Goal: Communication & Community: Answer question/provide support

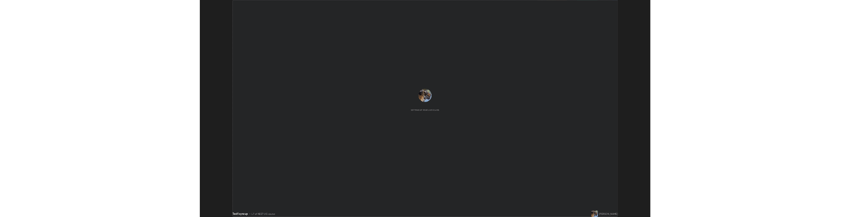
scroll to position [409, 850]
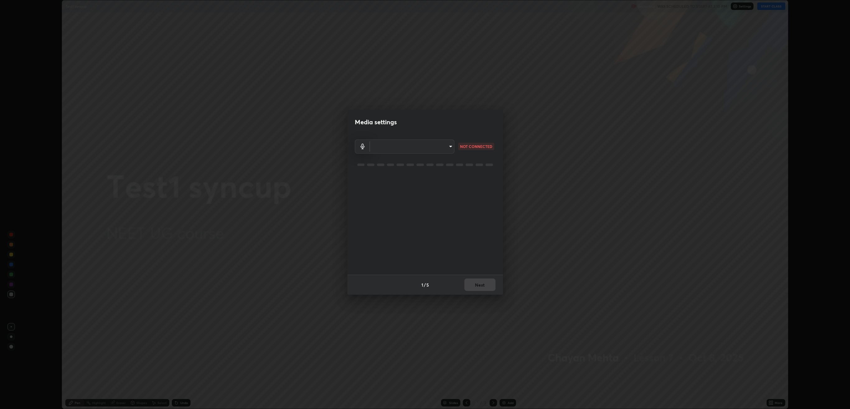
type input "default"
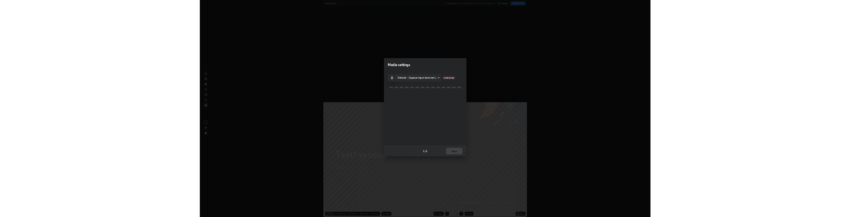
scroll to position [30921, 30287]
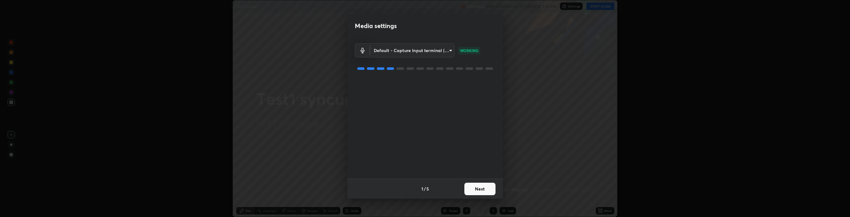
click at [478, 187] on button "Next" at bounding box center [480, 188] width 31 height 12
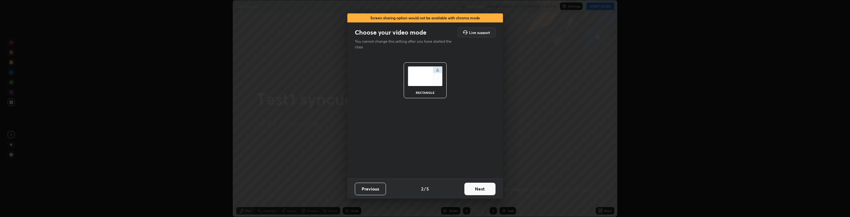
click at [479, 188] on button "Next" at bounding box center [480, 188] width 31 height 12
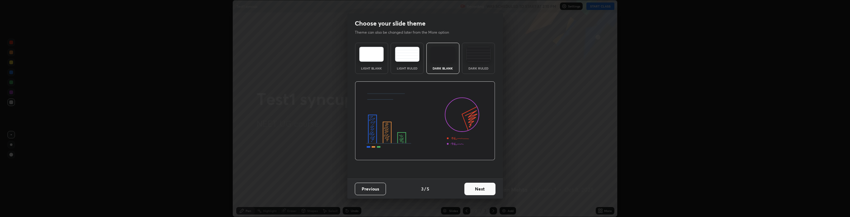
click at [480, 184] on button "Next" at bounding box center [480, 188] width 31 height 12
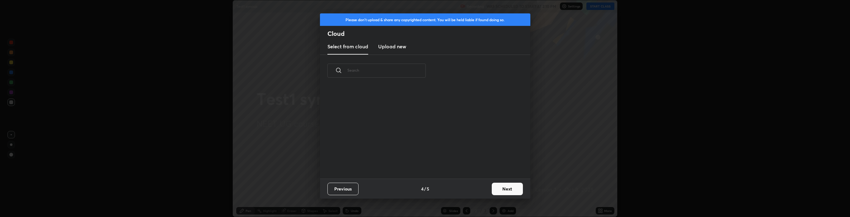
scroll to position [92, 200]
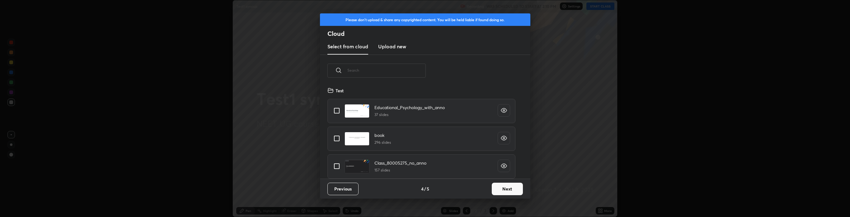
click at [337, 109] on input "grid" at bounding box center [336, 110] width 13 height 13
checkbox input "true"
click at [503, 186] on button "Next" at bounding box center [507, 188] width 31 height 12
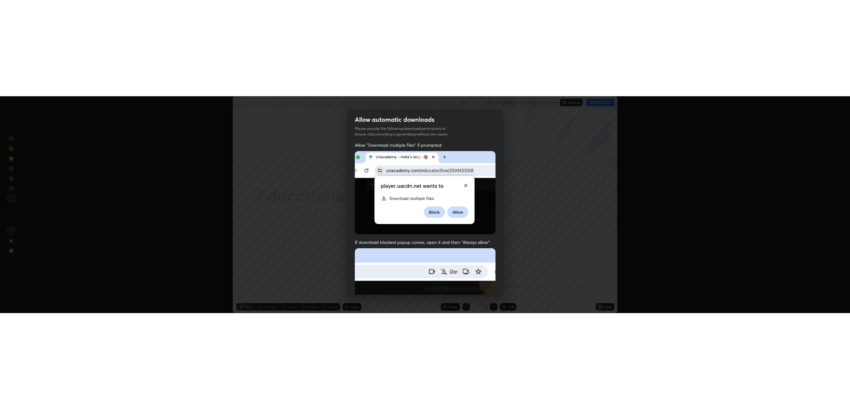
scroll to position [126, 0]
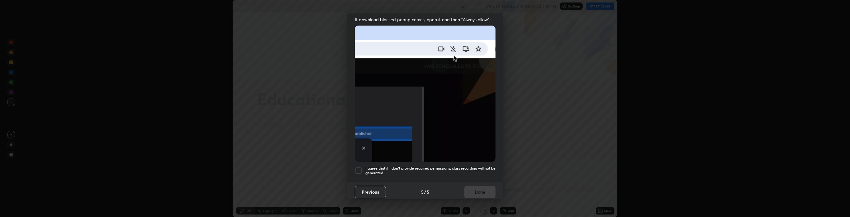
click at [357, 167] on div at bounding box center [358, 170] width 7 height 7
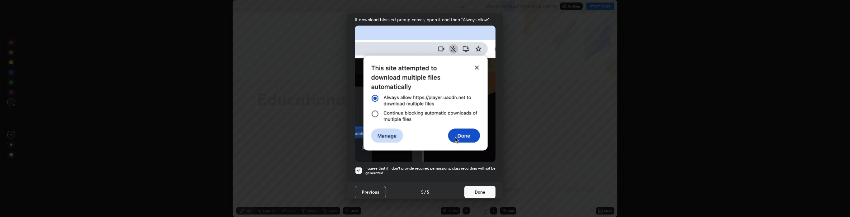
click at [481, 187] on button "Done" at bounding box center [480, 192] width 31 height 12
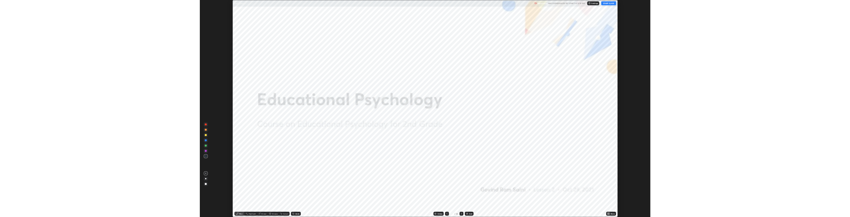
scroll to position [409, 850]
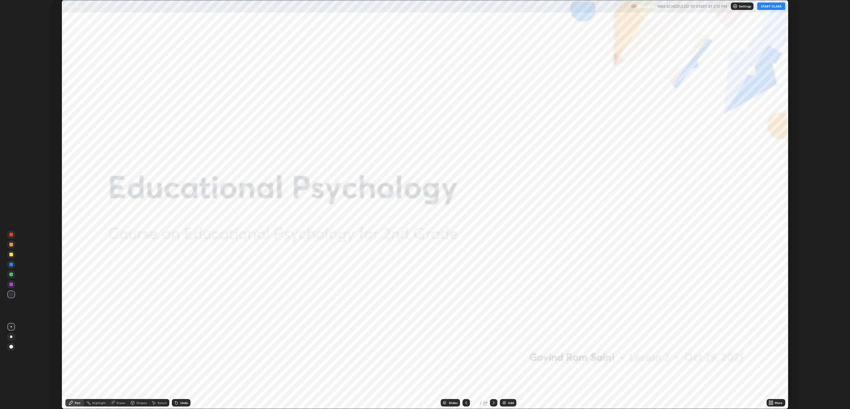
click at [772, 4] on button "START CLASS" at bounding box center [772, 5] width 28 height 7
click at [40, 324] on div "Setting up your live class" at bounding box center [425, 204] width 850 height 409
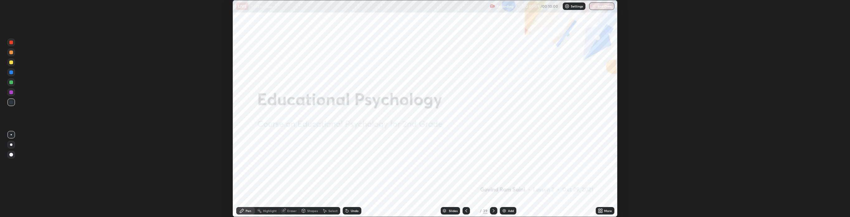
scroll to position [30921, 30287]
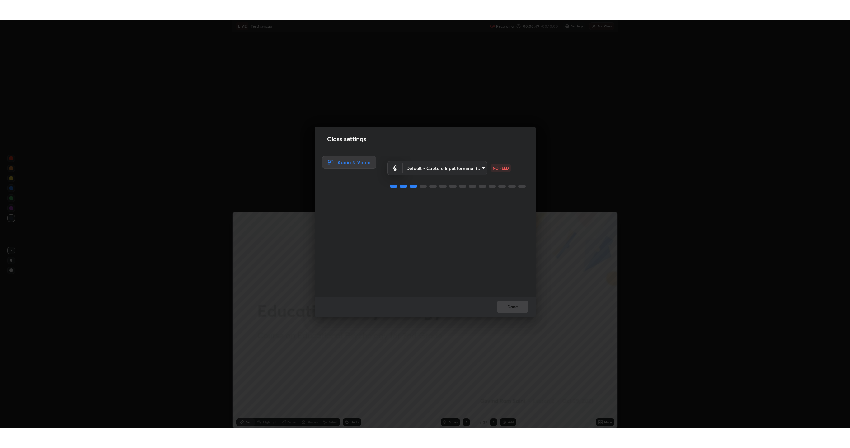
scroll to position [409, 850]
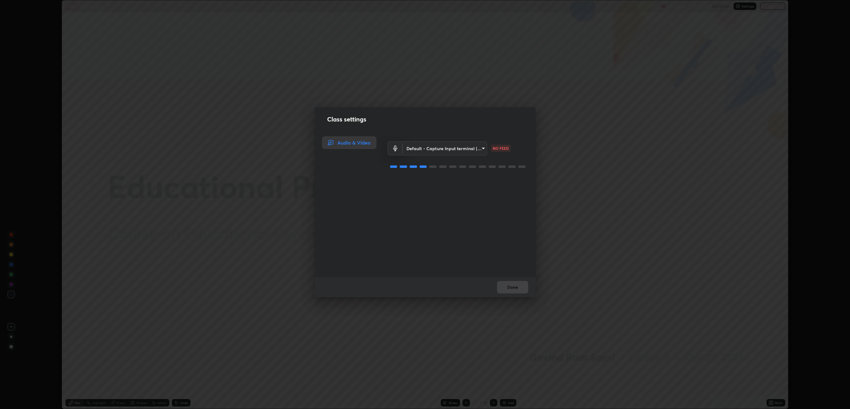
click at [443, 148] on body "Erase all LIVE Test1 syncup Recording 00:00:52 / 00:10:00 Settings End Class Se…" at bounding box center [425, 204] width 850 height 409
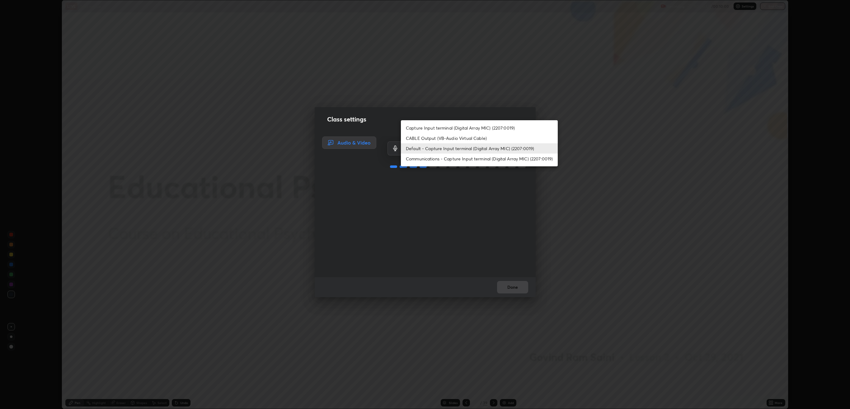
click at [439, 161] on li "Communications - Capture Input terminal (Digital Array MIC) (2207:0019)" at bounding box center [479, 159] width 157 height 10
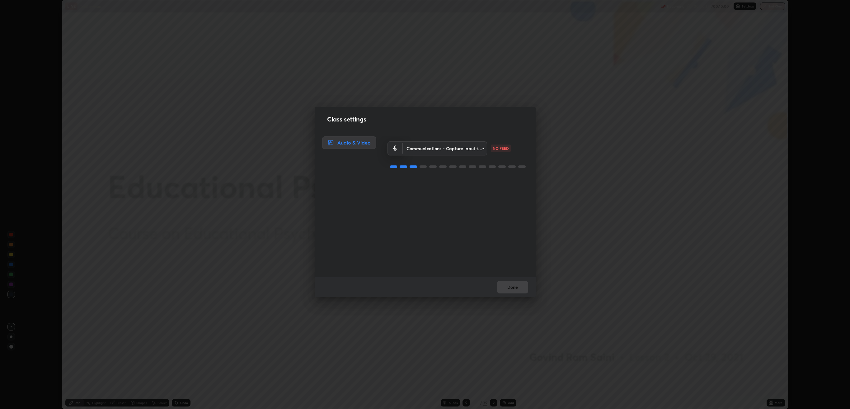
click at [435, 148] on body "Erase all LIVE Test1 syncup Recording 00:00:53 / 00:10:00 Settings End Class Se…" at bounding box center [425, 204] width 850 height 409
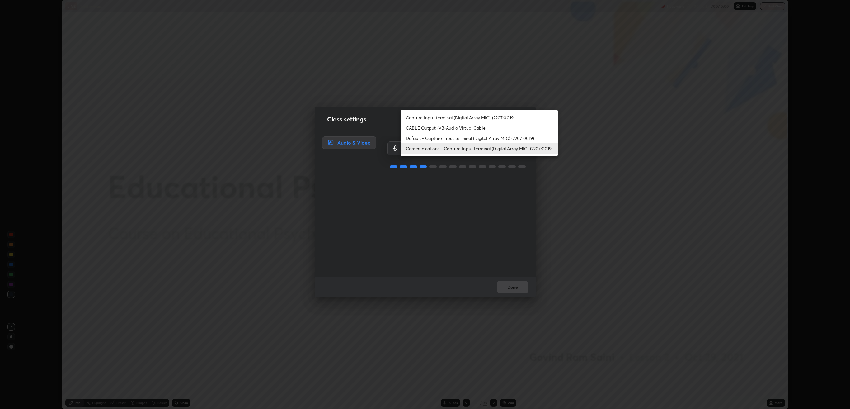
click at [438, 139] on li "Default - Capture Input terminal (Digital Array MIC) (2207:0019)" at bounding box center [479, 138] width 157 height 10
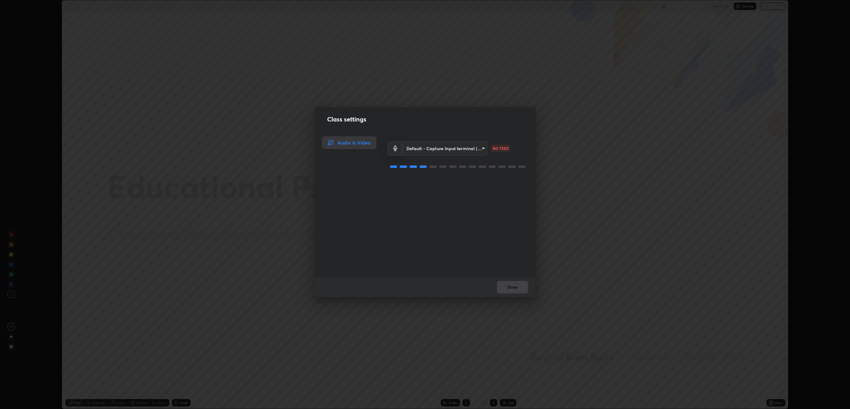
type input "default"
click at [517, 216] on div "Default - Capture Input terminal (Digital Array MIC) (2207:0019) default CHECKI…" at bounding box center [458, 206] width 141 height 141
click at [511, 216] on div "Default - Capture Input terminal (Digital Array MIC) (2207:0019) default CHECKI…" at bounding box center [458, 206] width 141 height 141
click at [506, 216] on div "Default - Capture Input terminal (Digital Array MIC) (2207:0019) default CHECKI…" at bounding box center [458, 206] width 141 height 141
click at [511, 216] on button "Done" at bounding box center [512, 287] width 31 height 12
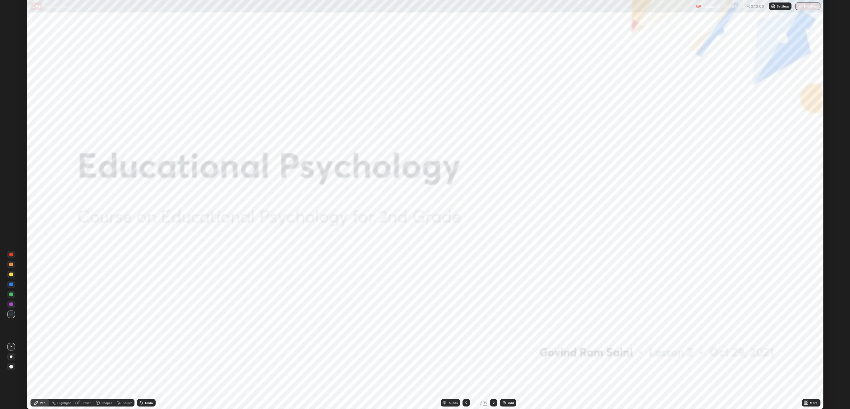
scroll to position [448, 850]
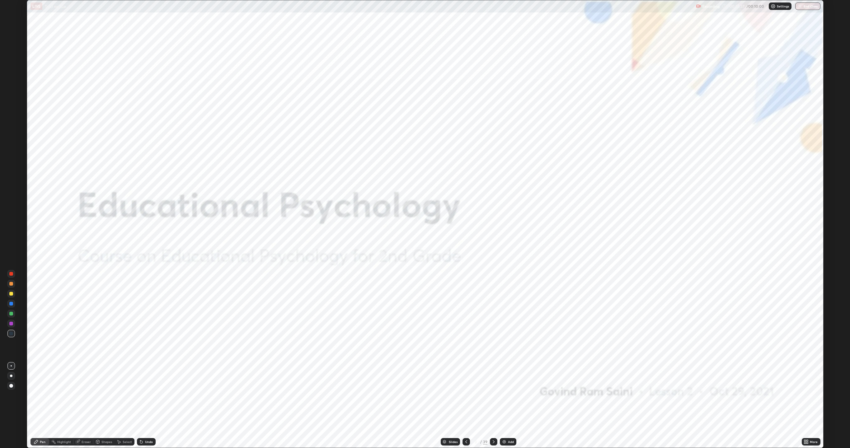
click at [812, 216] on div "More" at bounding box center [814, 442] width 8 height 3
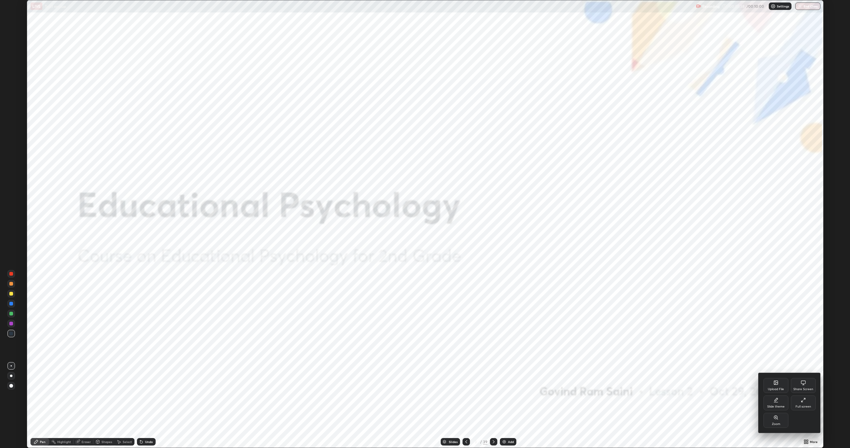
click at [803, 216] on div "Full screen" at bounding box center [804, 406] width 16 height 3
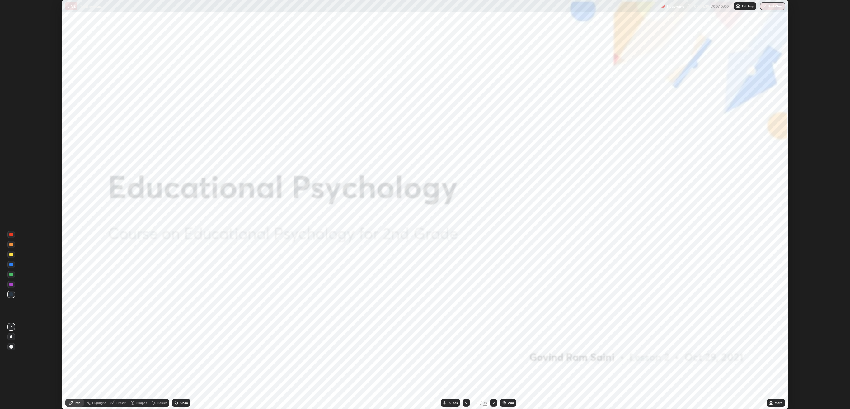
scroll to position [30728, 30287]
click at [507, 216] on div "Add" at bounding box center [508, 402] width 17 height 7
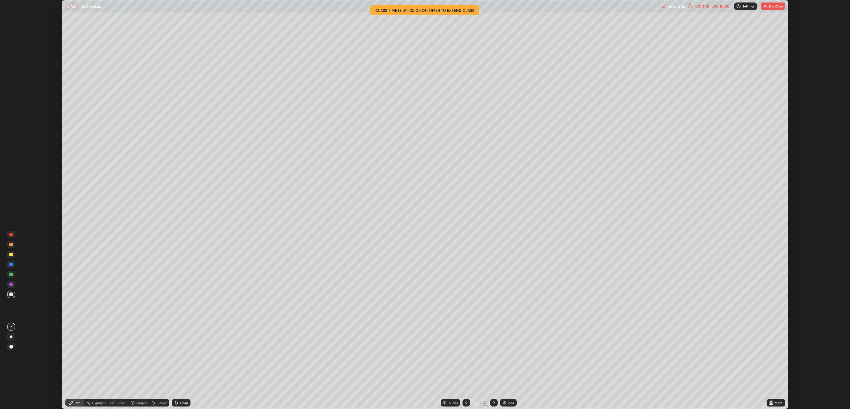
click at [771, 4] on button "End Class" at bounding box center [773, 5] width 25 height 7
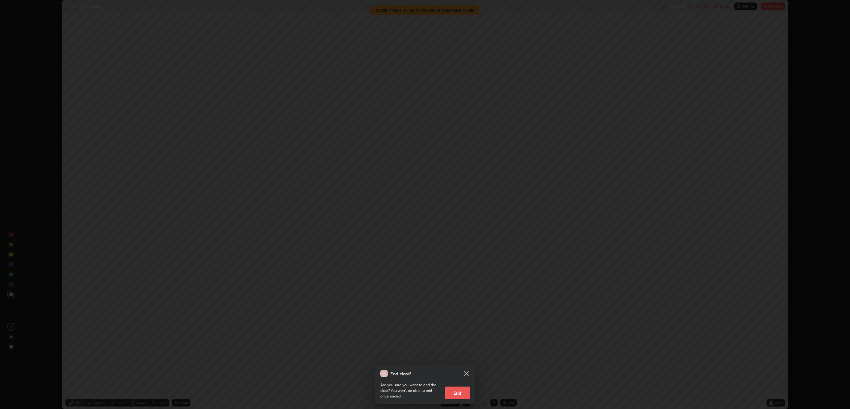
click at [458, 216] on button "End" at bounding box center [457, 392] width 25 height 12
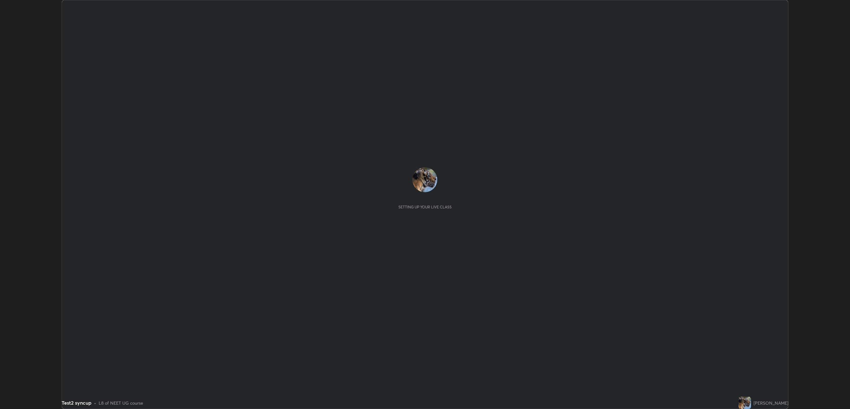
scroll to position [409, 850]
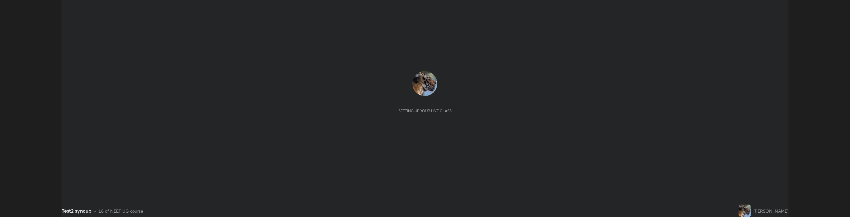
scroll to position [30921, 30287]
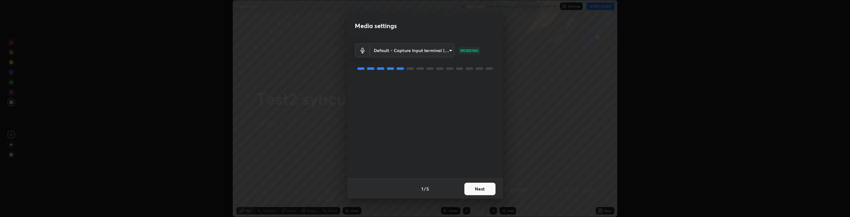
click at [480, 187] on button "Next" at bounding box center [480, 188] width 31 height 12
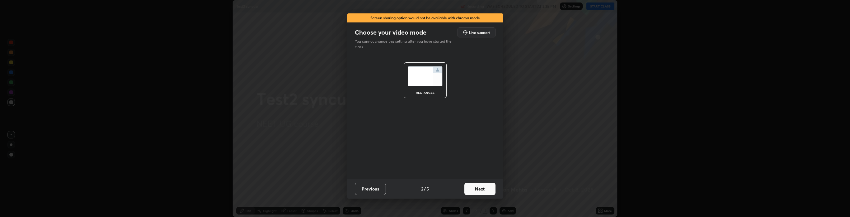
click at [481, 184] on button "Next" at bounding box center [480, 188] width 31 height 12
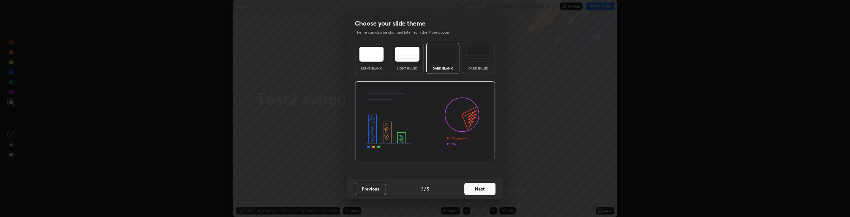
click at [481, 186] on button "Next" at bounding box center [480, 188] width 31 height 12
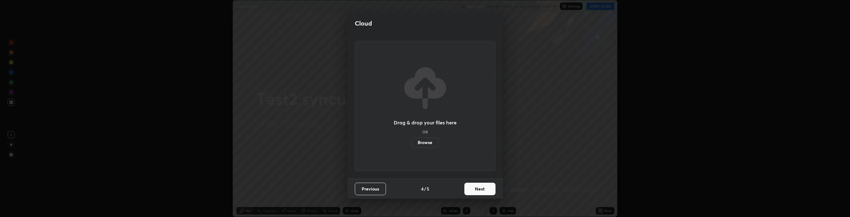
click at [479, 184] on button "Next" at bounding box center [480, 188] width 31 height 12
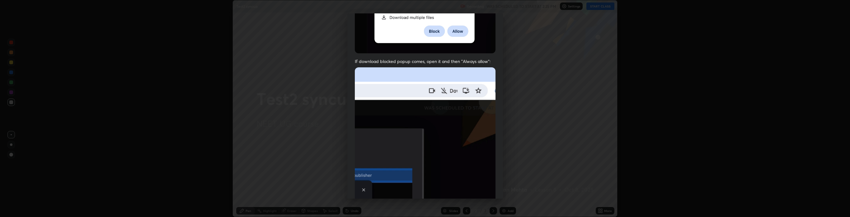
scroll to position [126, 0]
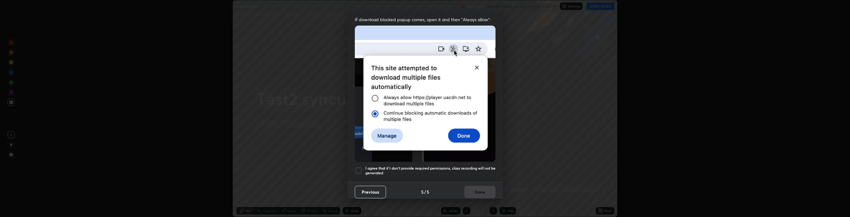
click at [359, 167] on div at bounding box center [358, 170] width 7 height 7
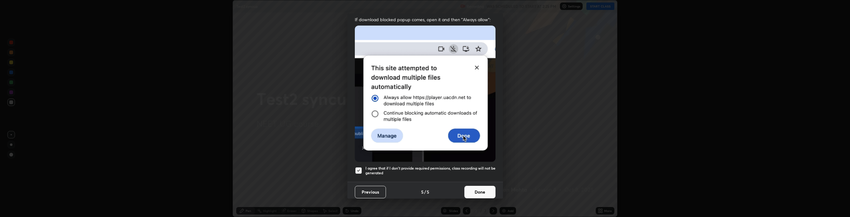
click at [479, 188] on button "Done" at bounding box center [480, 192] width 31 height 12
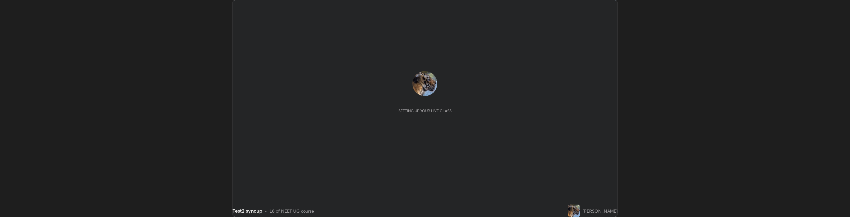
scroll to position [217, 850]
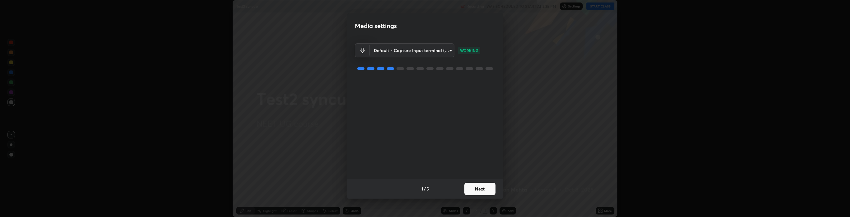
click at [478, 191] on button "Next" at bounding box center [480, 188] width 31 height 12
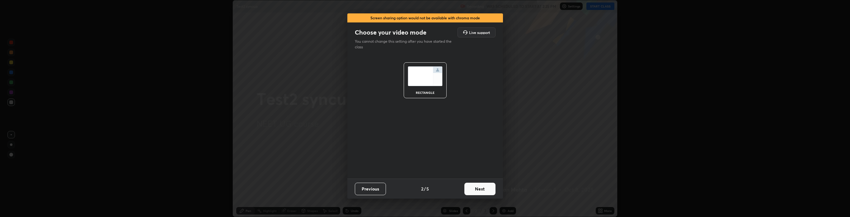
click at [476, 186] on button "Next" at bounding box center [480, 188] width 31 height 12
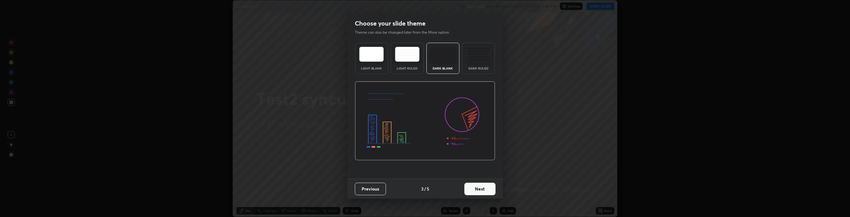
click at [477, 188] on button "Next" at bounding box center [480, 188] width 31 height 12
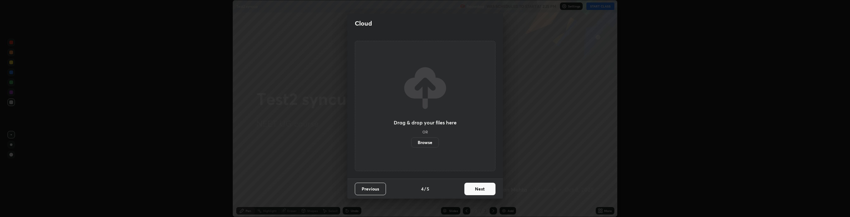
click at [481, 188] on button "Next" at bounding box center [480, 188] width 31 height 12
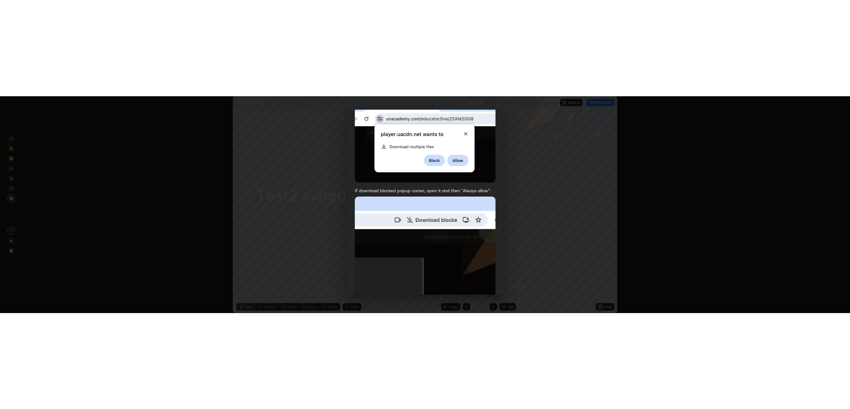
scroll to position [126, 0]
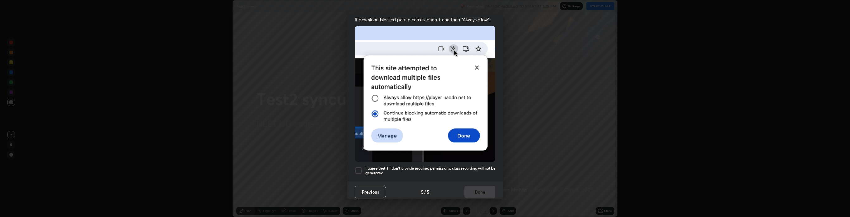
click at [361, 167] on div at bounding box center [358, 170] width 7 height 7
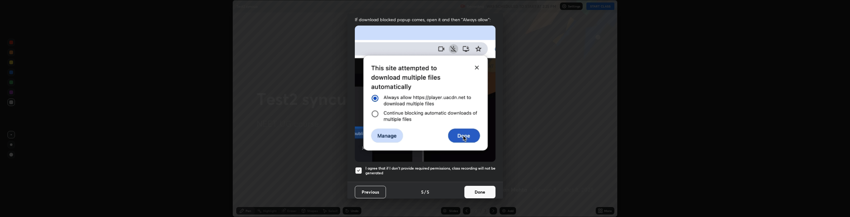
click at [470, 186] on button "Done" at bounding box center [480, 192] width 31 height 12
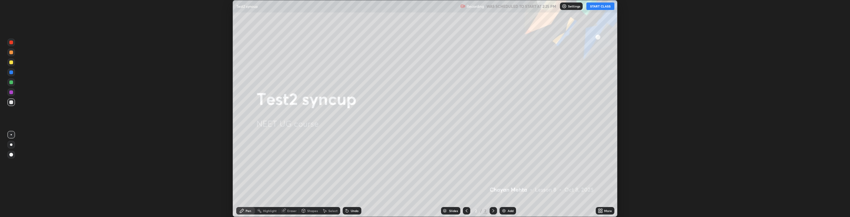
click at [593, 7] on button "START CLASS" at bounding box center [601, 5] width 28 height 7
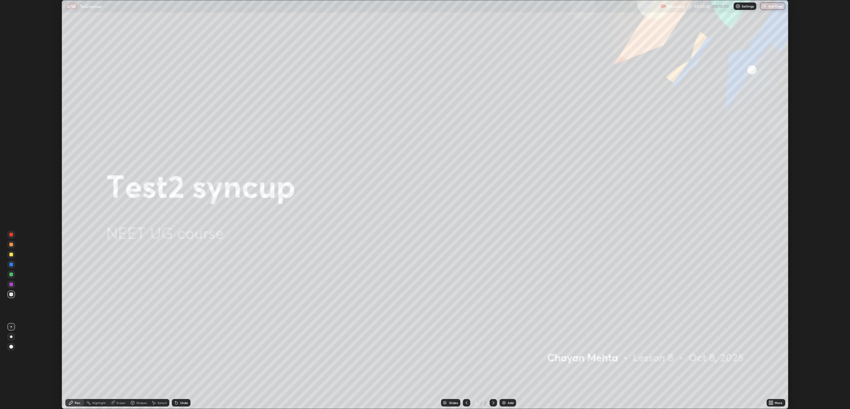
scroll to position [409, 850]
click at [770, 4] on button "End Class" at bounding box center [772, 5] width 25 height 7
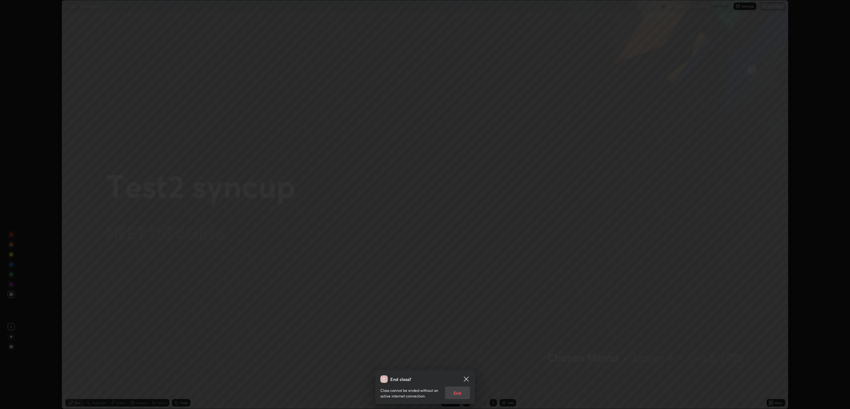
click at [454, 216] on div "Class cannot be ended without an active internet connection. End" at bounding box center [425, 391] width 90 height 16
click at [459, 216] on div "Class cannot be ended without an active internet connection. End" at bounding box center [425, 391] width 90 height 16
click at [457, 216] on div "Class cannot be ended without an active internet connection. End" at bounding box center [425, 391] width 90 height 16
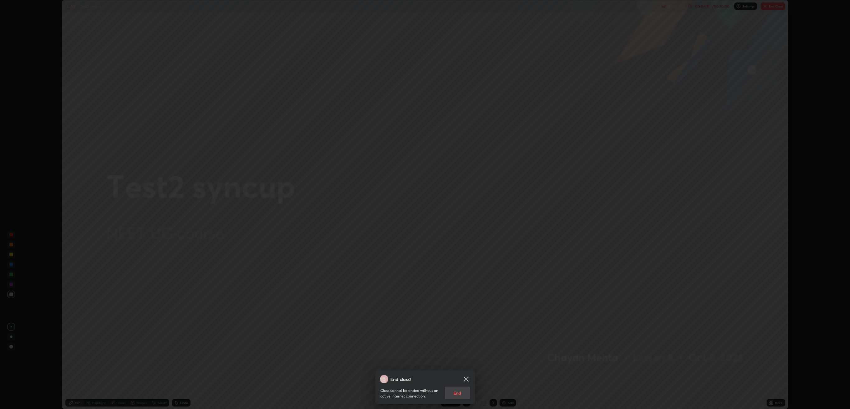
click at [465, 216] on icon at bounding box center [466, 378] width 5 height 5
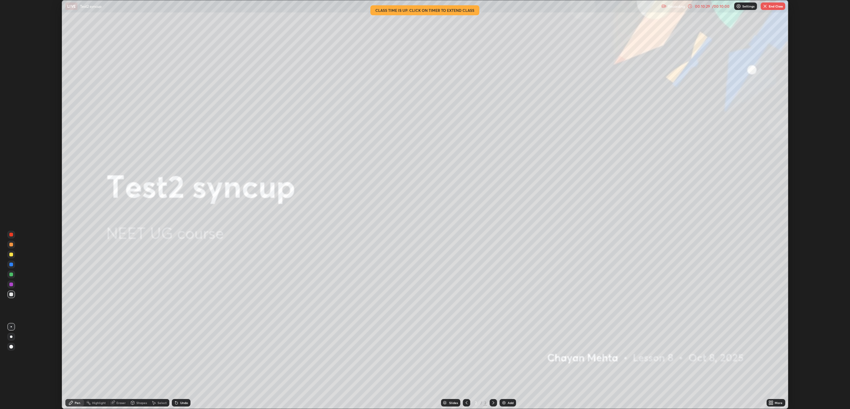
click at [776, 7] on button "End Class" at bounding box center [773, 5] width 25 height 7
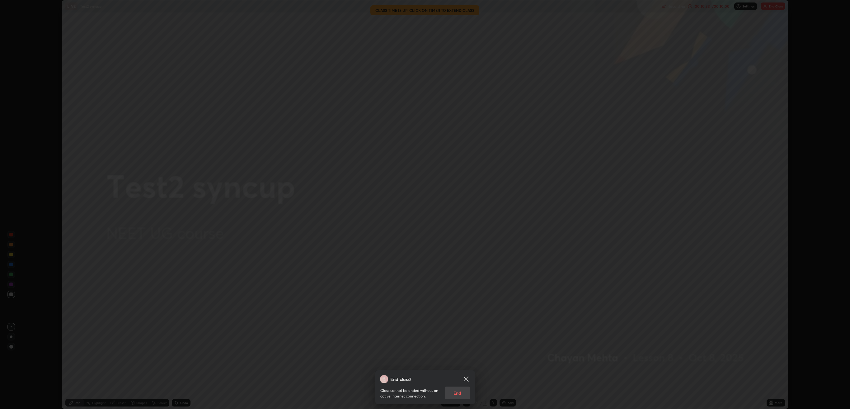
click at [459, 216] on div "Class cannot be ended without an active internet connection. End" at bounding box center [425, 391] width 90 height 16
click at [461, 216] on div "Class cannot be ended without an active internet connection. End" at bounding box center [425, 391] width 90 height 16
click at [456, 216] on div "Class cannot be ended without an active internet connection. End" at bounding box center [425, 391] width 90 height 16
click at [466, 216] on icon at bounding box center [466, 378] width 5 height 5
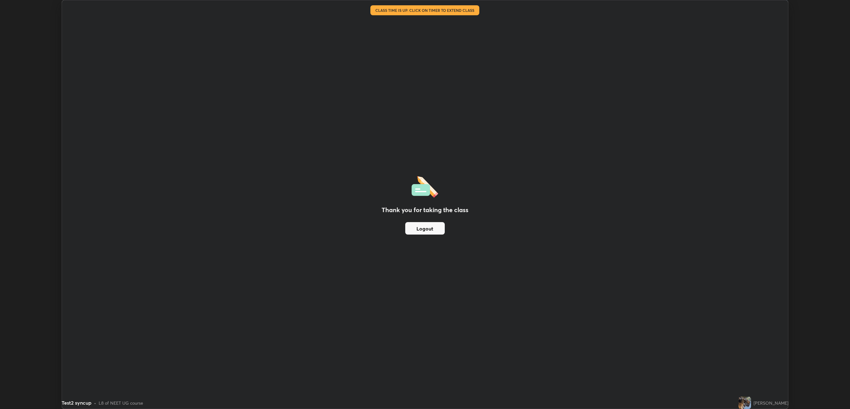
click at [427, 216] on button "Logout" at bounding box center [425, 228] width 40 height 12
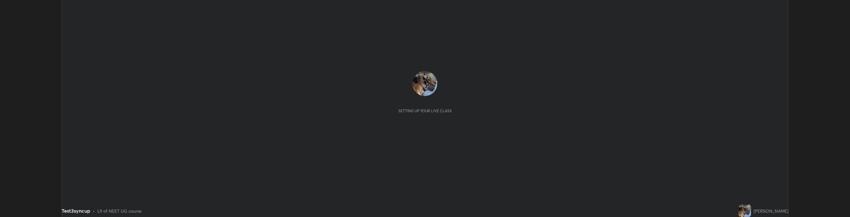
scroll to position [30921, 30287]
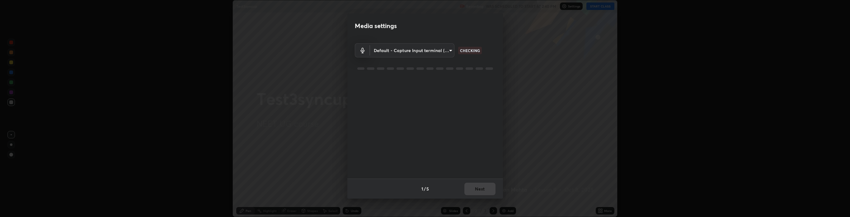
type input "default"
click at [478, 187] on button "Next" at bounding box center [480, 188] width 31 height 12
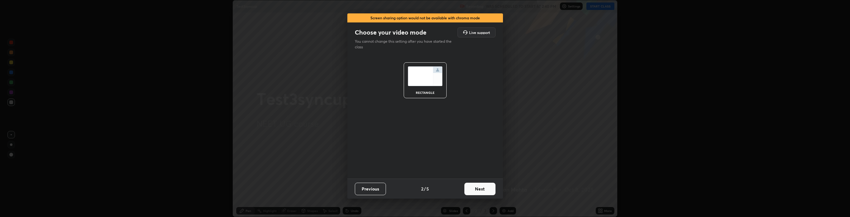
click at [477, 185] on button "Next" at bounding box center [480, 188] width 31 height 12
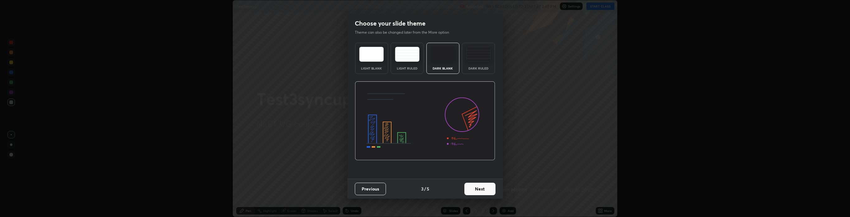
click at [478, 187] on button "Next" at bounding box center [480, 188] width 31 height 12
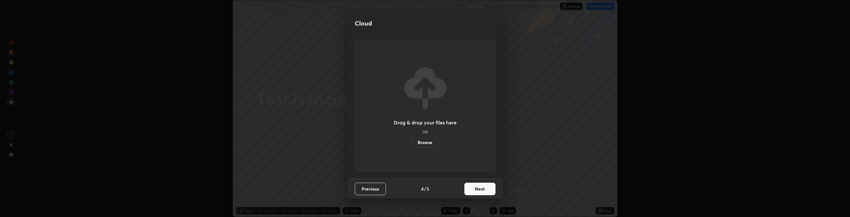
click at [425, 141] on label "Browse" at bounding box center [425, 142] width 28 height 10
click at [411, 141] on input "Browse" at bounding box center [411, 142] width 0 height 10
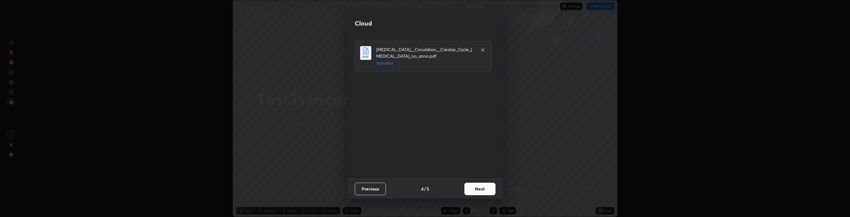
click at [481, 187] on button "Next" at bounding box center [480, 188] width 31 height 12
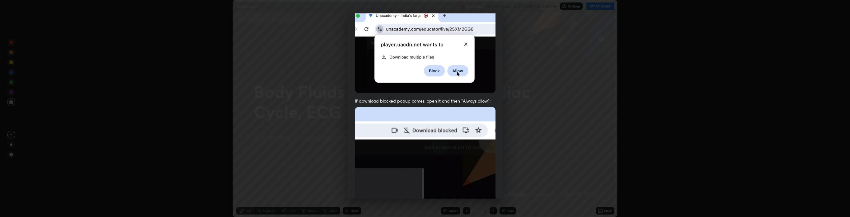
scroll to position [126, 0]
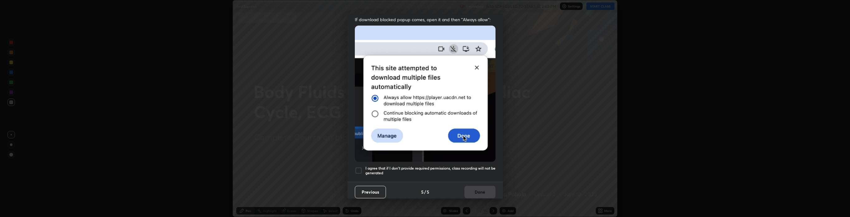
click at [360, 167] on div at bounding box center [358, 170] width 7 height 7
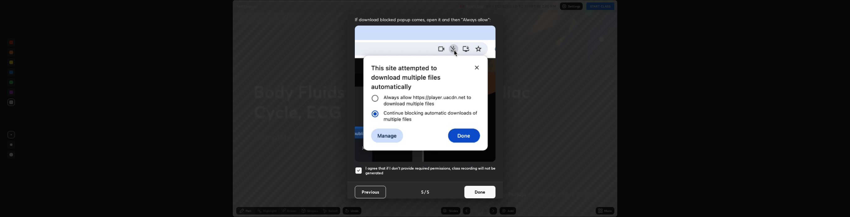
click at [478, 189] on button "Done" at bounding box center [480, 192] width 31 height 12
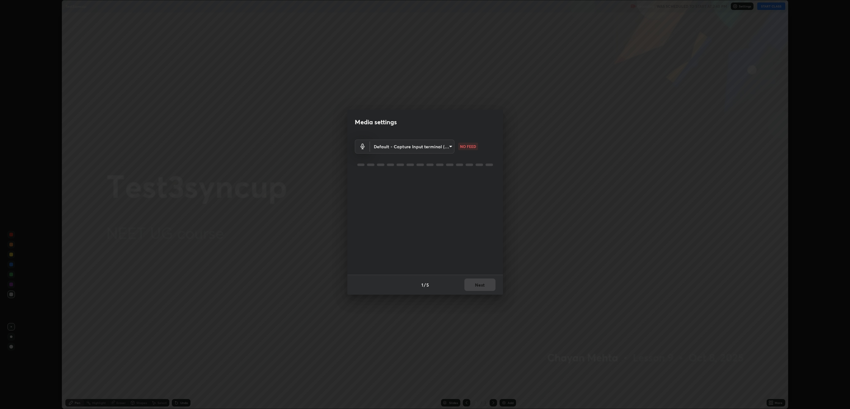
scroll to position [409, 850]
click at [433, 141] on body "Erase all Test3syncup Recording WAS SCHEDULED TO START AT 2:40 PM Settings STAR…" at bounding box center [425, 204] width 850 height 409
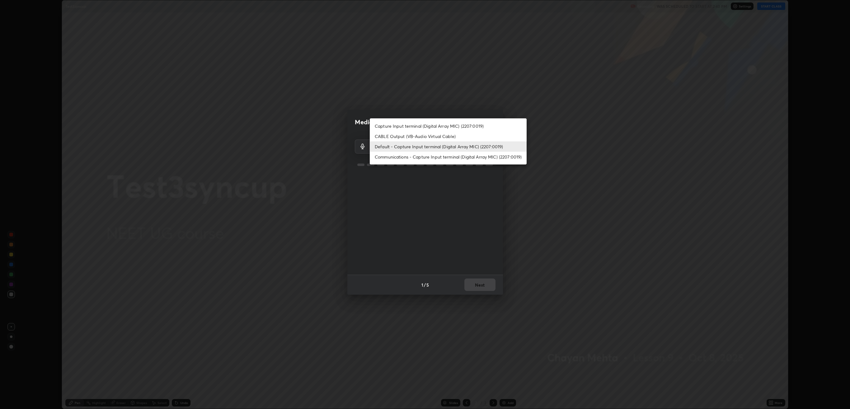
click at [418, 158] on li "Communications - Capture Input terminal (Digital Array MIC) (2207:0019)" at bounding box center [448, 157] width 157 height 10
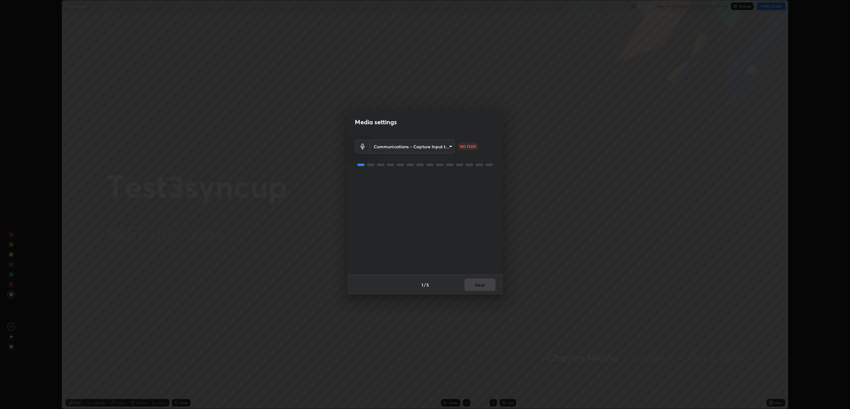
click at [420, 147] on body "Erase all Test3syncup Recording WAS SCHEDULED TO START AT 2:40 PM Settings STAR…" at bounding box center [425, 204] width 850 height 409
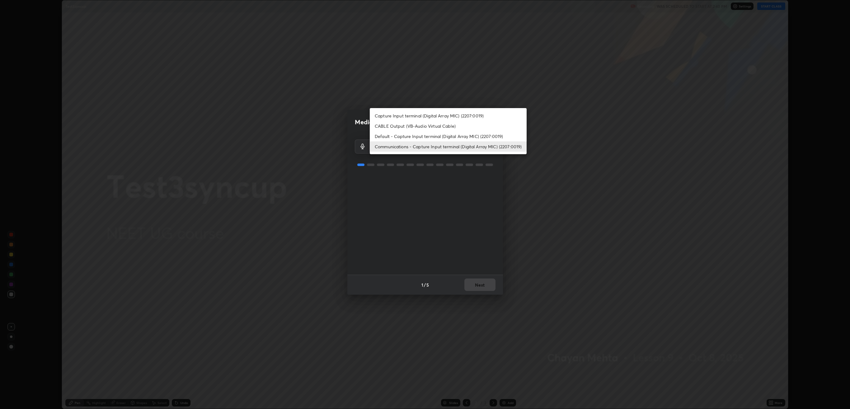
click at [419, 134] on li "Default - Capture Input terminal (Digital Array MIC) (2207:0019)" at bounding box center [448, 136] width 157 height 10
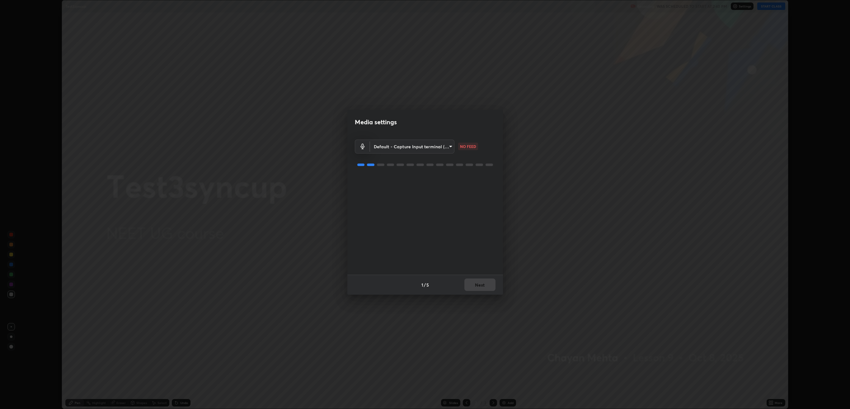
type input "default"
click at [468, 216] on button "Next" at bounding box center [480, 284] width 31 height 12
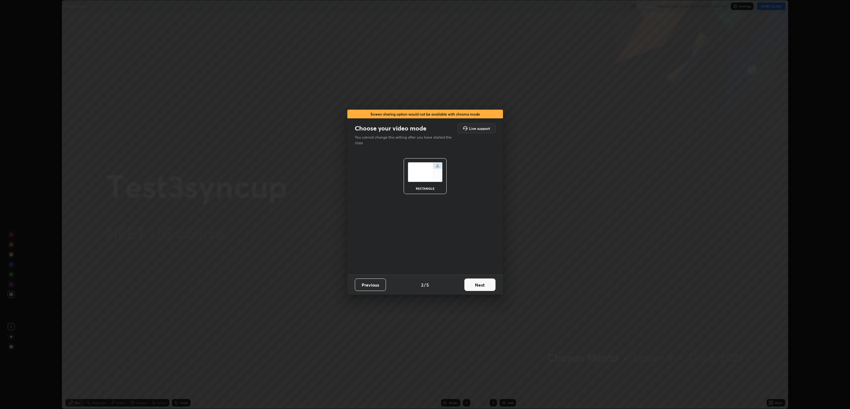
click at [479, 216] on button "Next" at bounding box center [480, 284] width 31 height 12
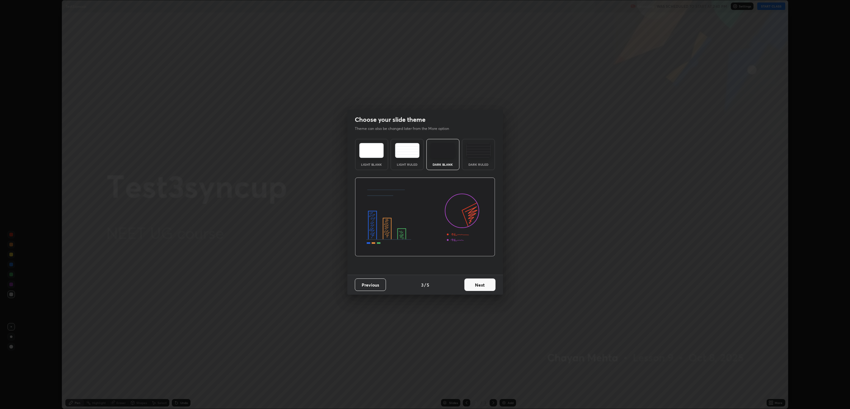
click at [476, 216] on button "Next" at bounding box center [480, 284] width 31 height 12
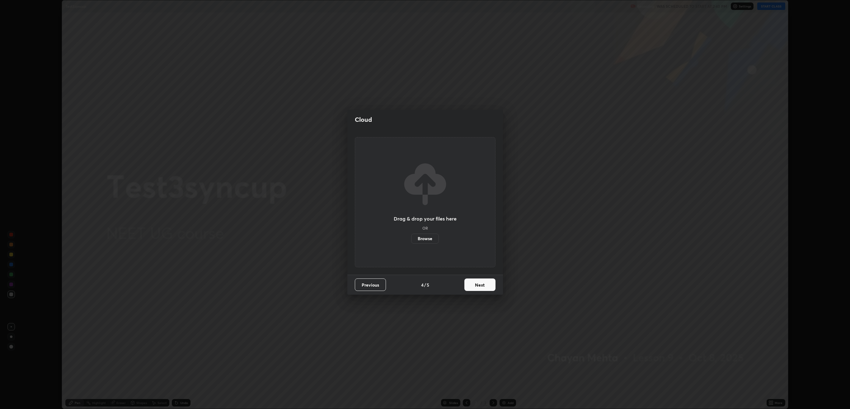
click at [435, 216] on label "Browse" at bounding box center [425, 239] width 28 height 10
click at [411, 216] on input "Browse" at bounding box center [411, 239] width 0 height 10
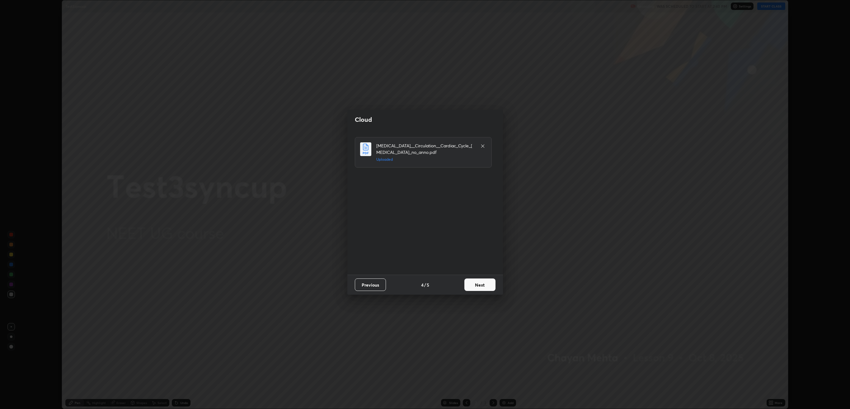
click at [481, 216] on button "Next" at bounding box center [480, 284] width 31 height 12
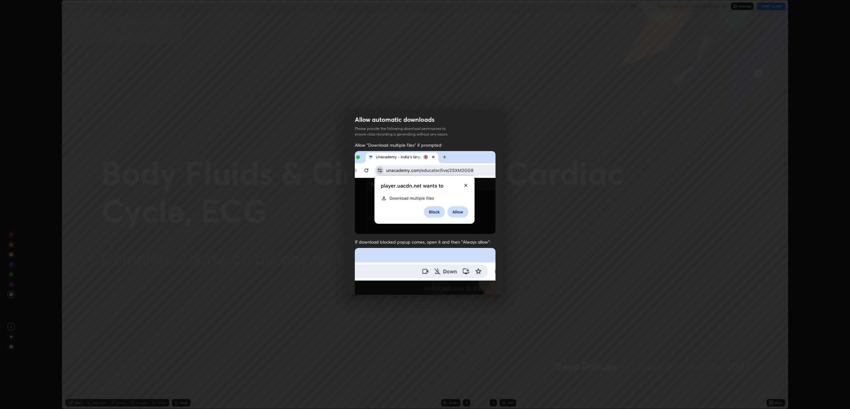
scroll to position [126, 0]
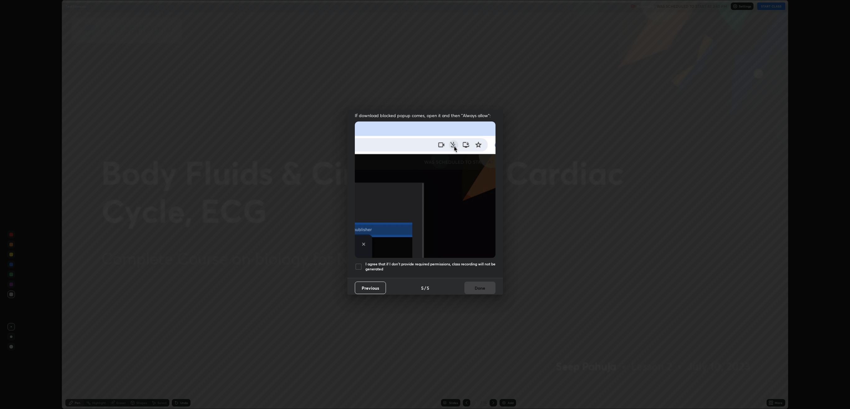
click at [361, 216] on div at bounding box center [358, 266] width 7 height 7
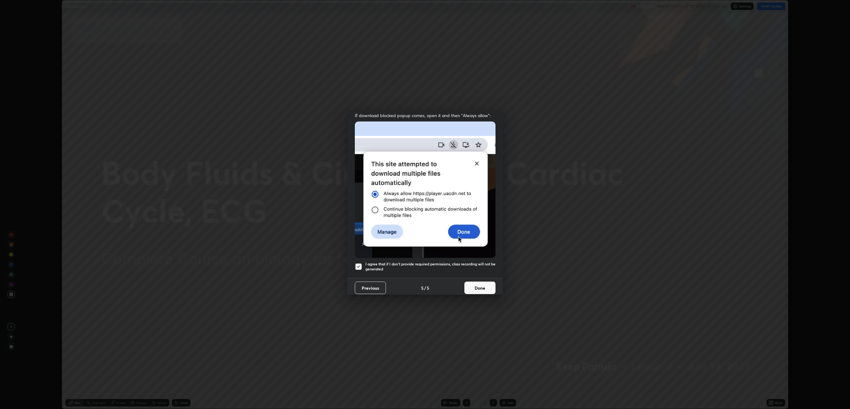
click at [477, 216] on button "Done" at bounding box center [480, 287] width 31 height 12
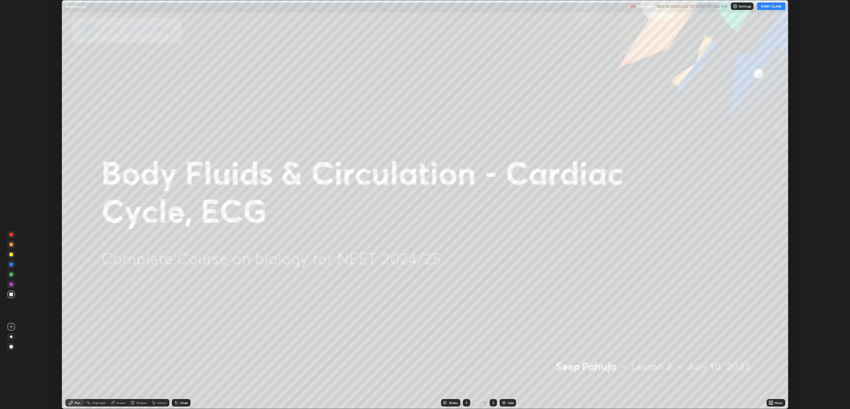
click at [777, 6] on button "START CLASS" at bounding box center [772, 5] width 28 height 7
click at [134, 216] on icon at bounding box center [132, 403] width 3 height 4
click at [780, 216] on div "More" at bounding box center [779, 402] width 8 height 3
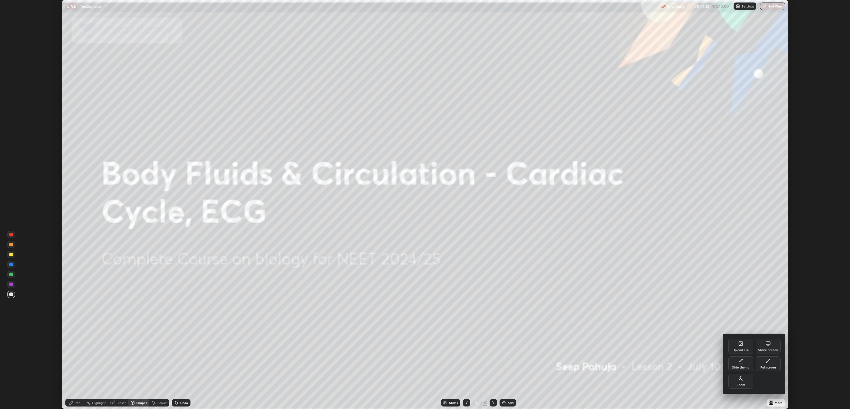
click at [773, 216] on div "Share Screen" at bounding box center [768, 346] width 25 height 15
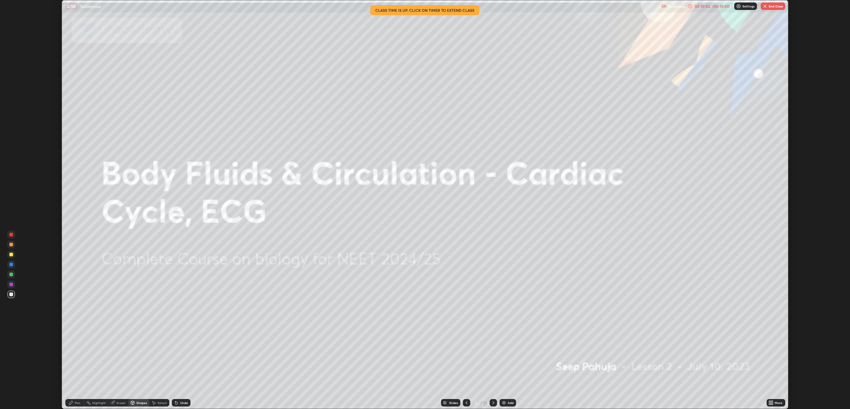
click at [770, 7] on button "End Class" at bounding box center [773, 5] width 25 height 7
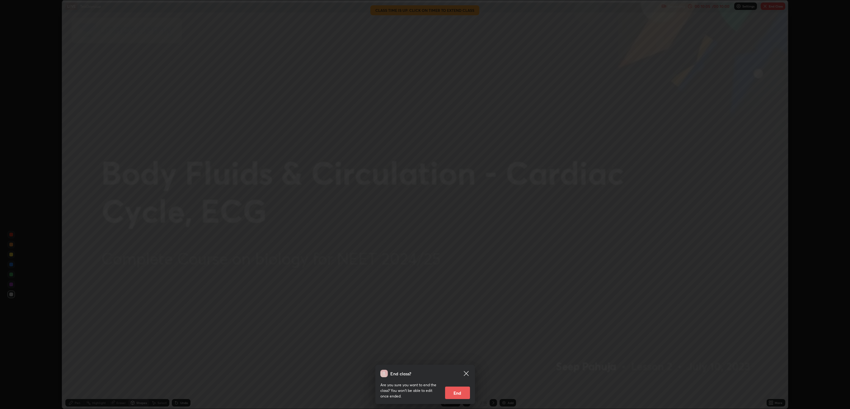
click at [454, 216] on button "End" at bounding box center [457, 392] width 25 height 12
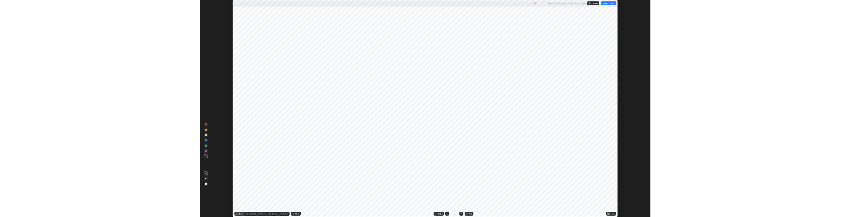
scroll to position [409, 850]
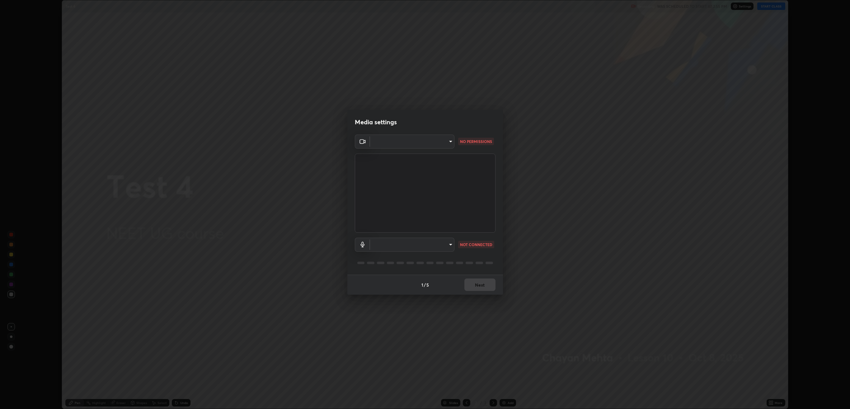
type input "default"
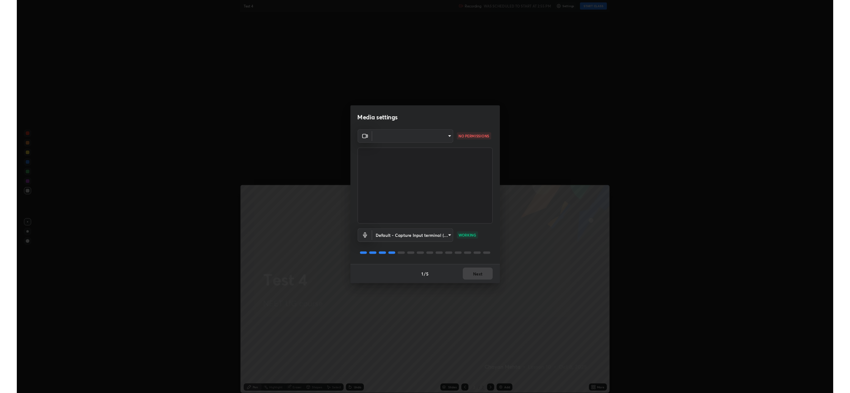
scroll to position [409, 850]
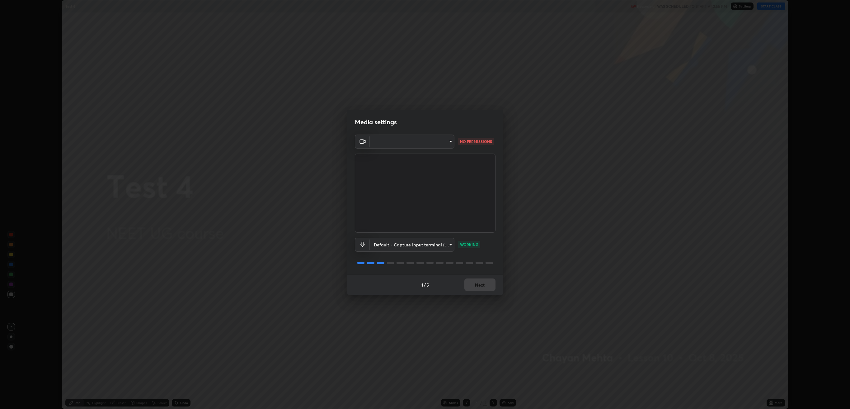
click at [660, 130] on div "Media settings ​ NO PERMISSIONS Default - Capture Input terminal (Digital Array…" at bounding box center [425, 204] width 850 height 409
click at [436, 142] on body "Erase all Test 4 Recording WAS SCHEDULED TO START AT 2:55 PM Settings START CLA…" at bounding box center [425, 204] width 850 height 409
click at [437, 145] on ul at bounding box center [412, 141] width 84 height 9
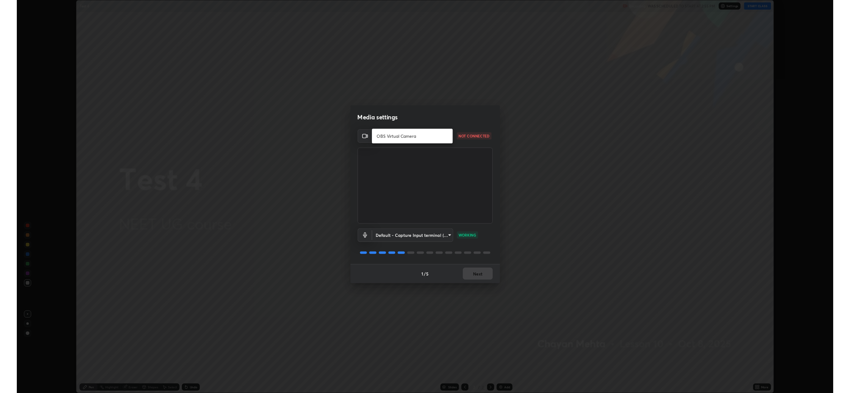
scroll to position [30744, 30287]
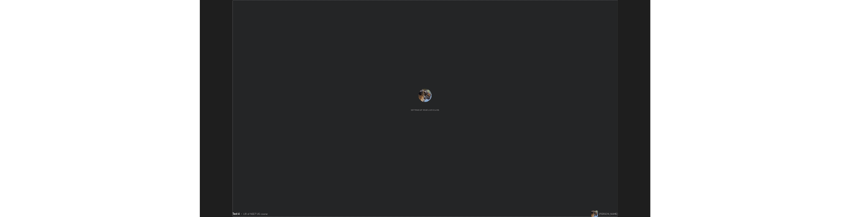
scroll to position [409, 850]
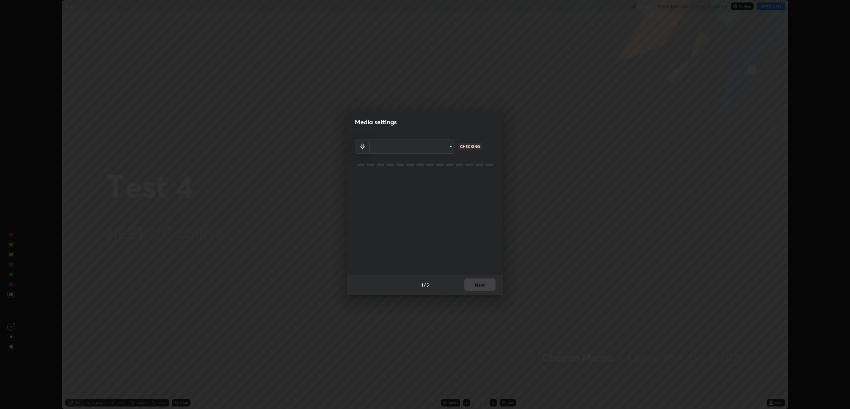
type input "default"
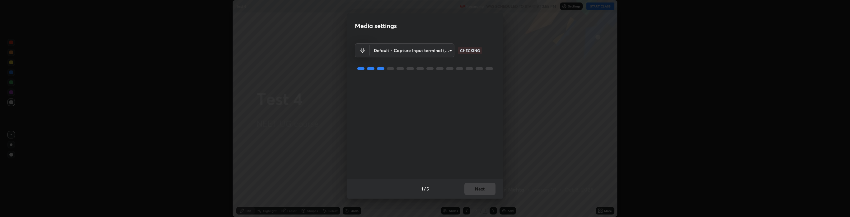
scroll to position [30921, 30287]
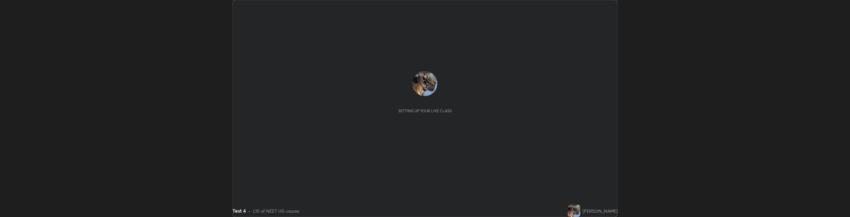
scroll to position [217, 850]
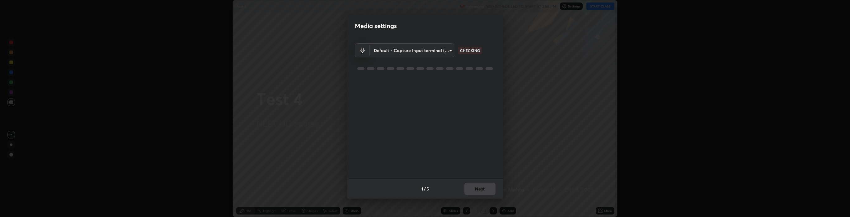
click at [439, 49] on body "Erase all Test 4 Recording WAS SCHEDULED TO START AT 2:55 PM Settings START CLA…" at bounding box center [425, 108] width 850 height 217
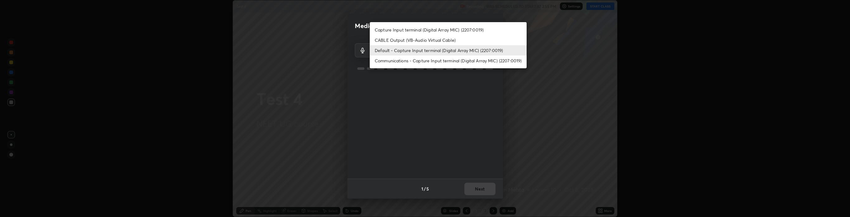
click at [452, 50] on li "Default - Capture Input terminal (Digital Array MIC) (2207:0019)" at bounding box center [448, 50] width 157 height 10
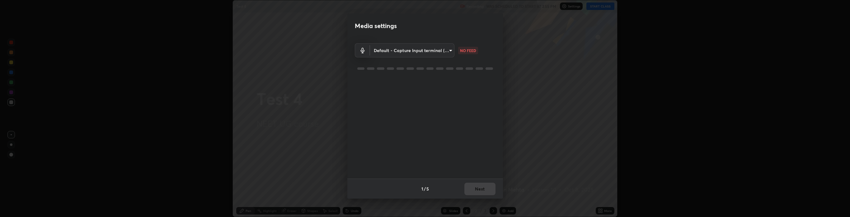
click at [418, 45] on body "Erase all Test 4 Recording WAS SCHEDULED TO START AT 2:55 PM Settings START CLA…" at bounding box center [425, 108] width 850 height 217
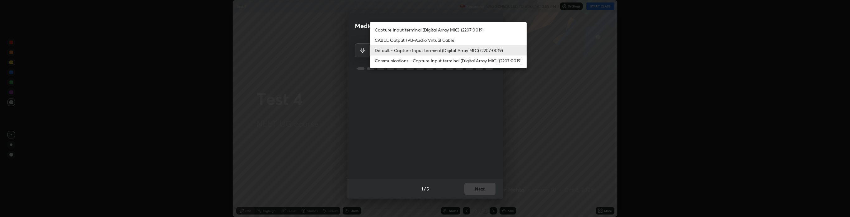
click at [427, 64] on li "Communications - Capture Input terminal (Digital Array MIC) (2207:0019)" at bounding box center [448, 60] width 157 height 10
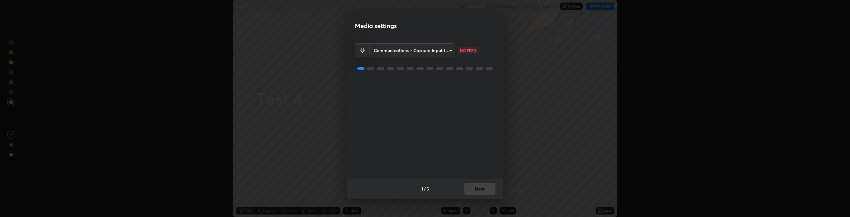
click at [410, 54] on body "Erase all Test 4 Recording WAS SCHEDULED TO START AT 2:55 PM Settings START CLA…" at bounding box center [425, 108] width 850 height 217
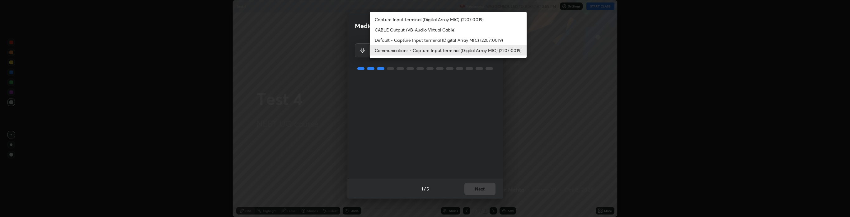
click at [413, 39] on li "Default - Capture Input terminal (Digital Array MIC) (2207:0019)" at bounding box center [448, 40] width 157 height 10
type input "default"
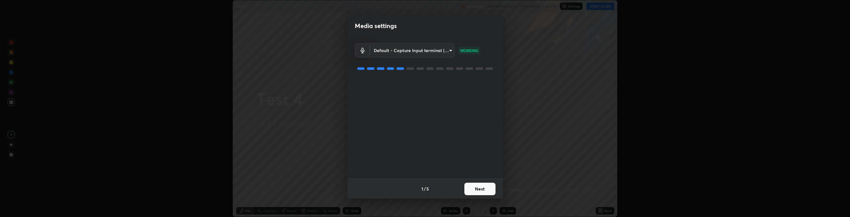
click at [484, 187] on button "Next" at bounding box center [480, 188] width 31 height 12
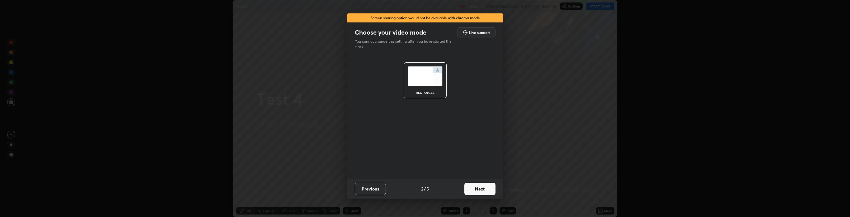
click at [481, 184] on button "Next" at bounding box center [480, 188] width 31 height 12
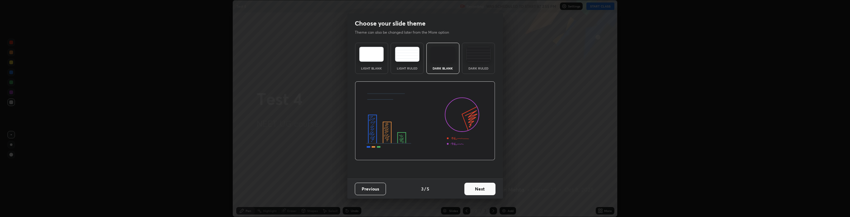
click at [481, 184] on button "Next" at bounding box center [480, 188] width 31 height 12
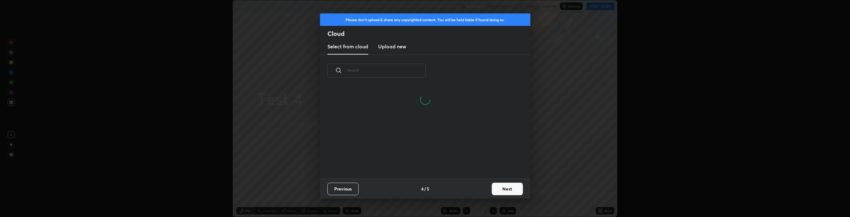
scroll to position [92, 200]
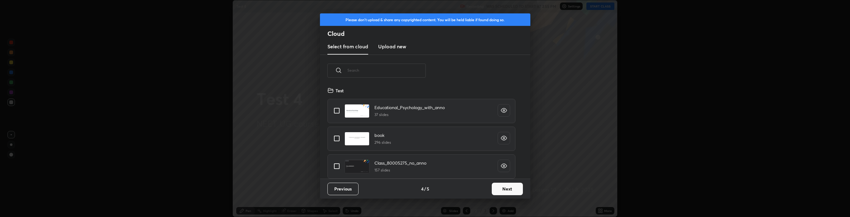
click at [339, 111] on input "grid" at bounding box center [336, 110] width 13 height 13
checkbox input "true"
click at [507, 184] on button "Next" at bounding box center [507, 188] width 31 height 12
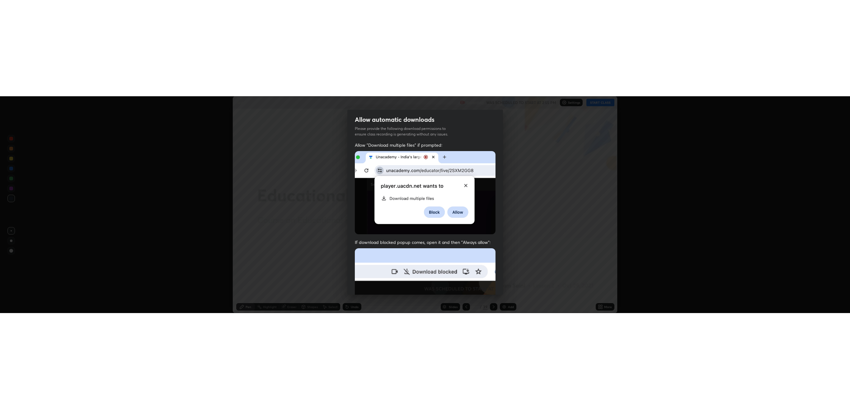
scroll to position [126, 0]
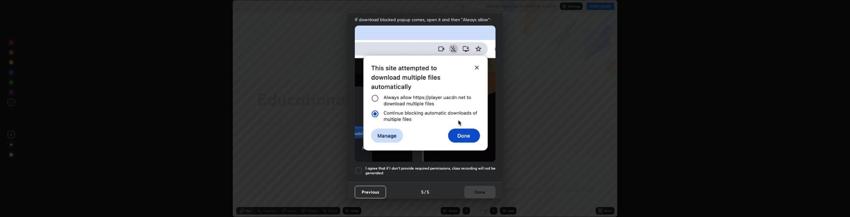
click at [358, 167] on div at bounding box center [358, 170] width 7 height 7
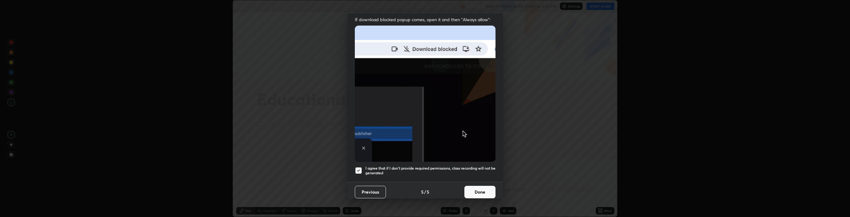
click at [478, 186] on button "Done" at bounding box center [480, 192] width 31 height 12
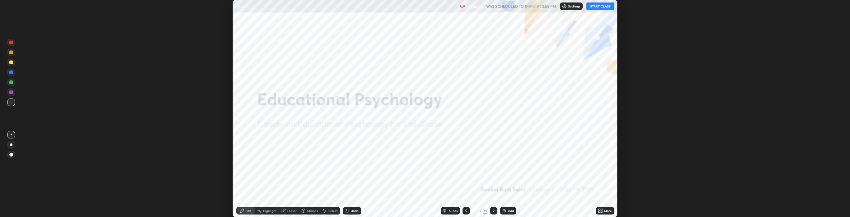
click at [606, 5] on button "START CLASS" at bounding box center [601, 5] width 28 height 7
click at [494, 210] on icon at bounding box center [494, 210] width 2 height 3
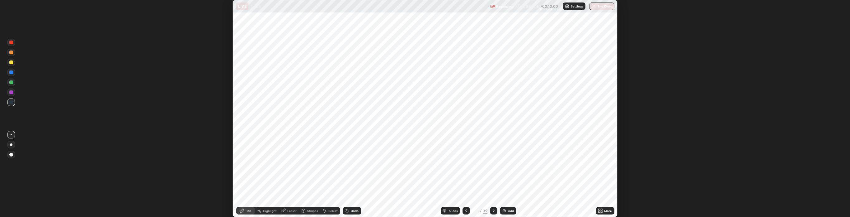
click at [492, 208] on icon at bounding box center [493, 210] width 5 height 5
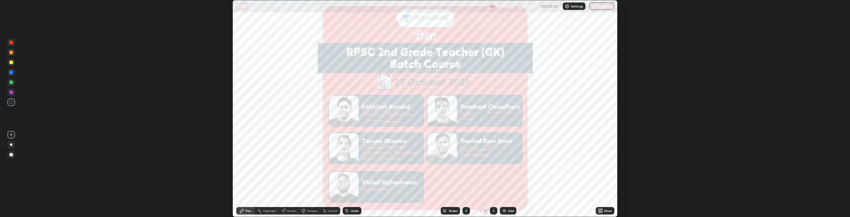
click at [494, 210] on icon at bounding box center [494, 210] width 2 height 3
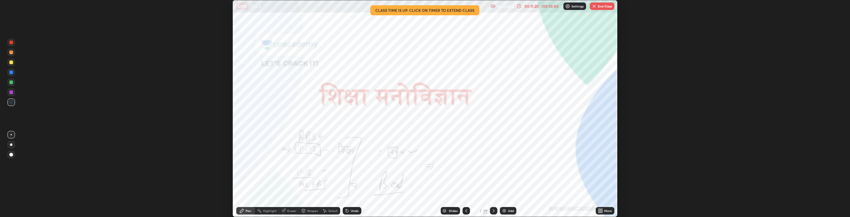
click at [605, 5] on button "End Class" at bounding box center [602, 5] width 25 height 7
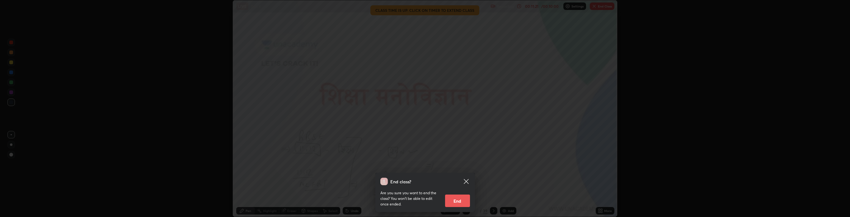
click at [459, 200] on button "End" at bounding box center [457, 200] width 25 height 12
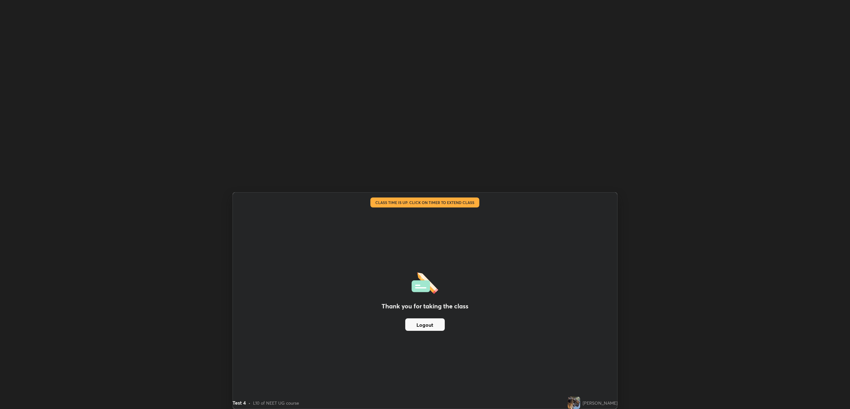
scroll to position [409, 850]
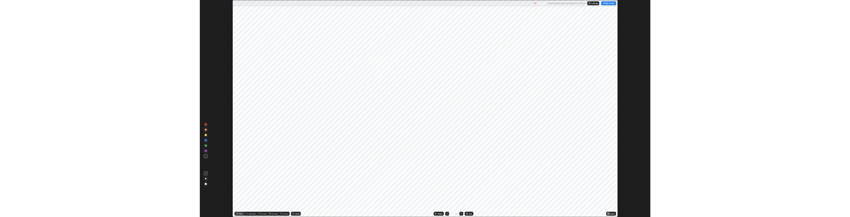
scroll to position [409, 850]
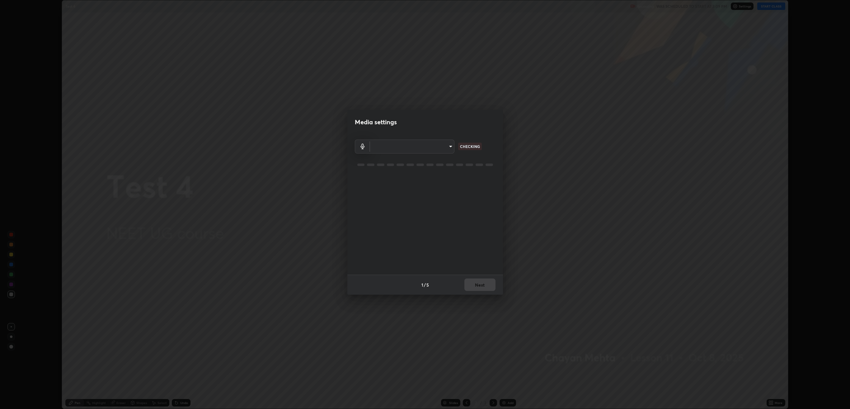
type input "default"
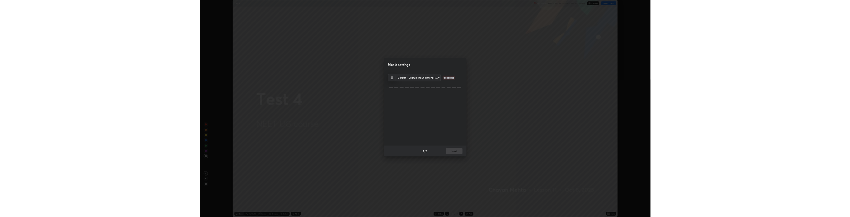
scroll to position [30921, 30287]
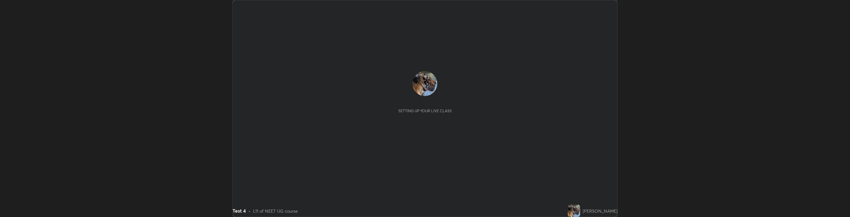
scroll to position [217, 850]
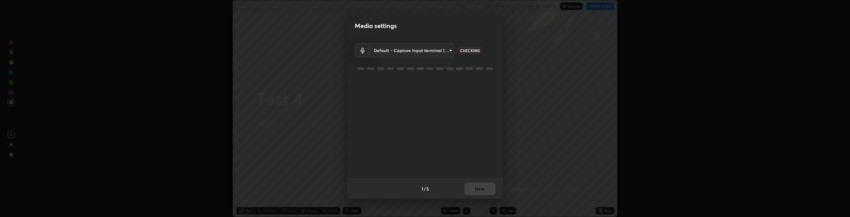
click at [438, 50] on body "Erase all Test 4 Recording WAS SCHEDULED TO START AT 3:09 PM Settings START CLA…" at bounding box center [425, 108] width 850 height 217
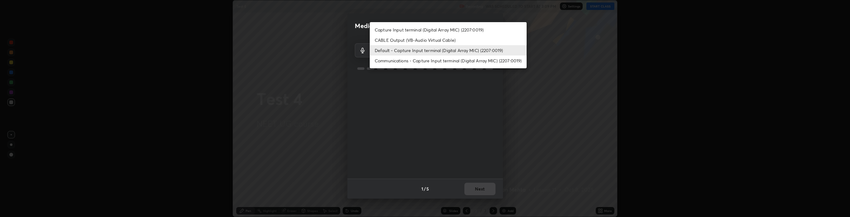
click at [433, 63] on li "Communications - Capture Input terminal (Digital Array MIC) (2207:0019)" at bounding box center [448, 60] width 157 height 10
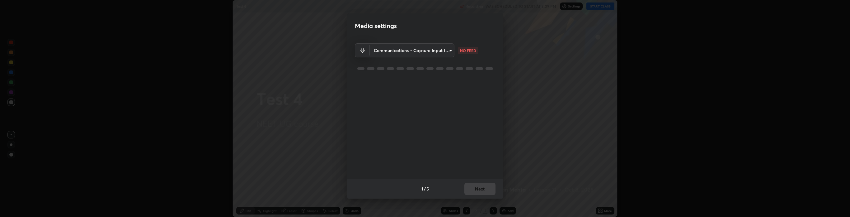
click at [433, 52] on body "Erase all Test 4 Recording WAS SCHEDULED TO START AT 3:09 PM Settings START CLA…" at bounding box center [425, 108] width 850 height 217
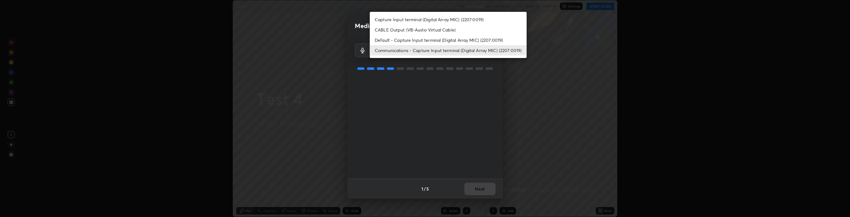
click at [430, 40] on li "Default - Capture Input terminal (Digital Array MIC) (2207:0019)" at bounding box center [448, 40] width 157 height 10
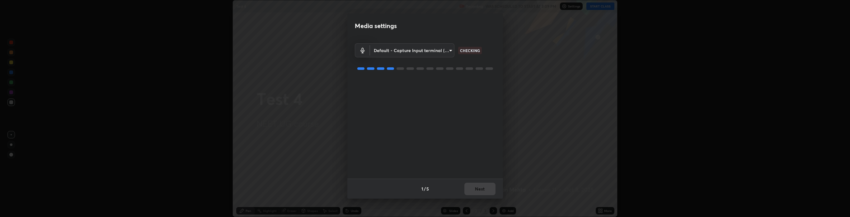
type input "default"
click at [477, 186] on button "Next" at bounding box center [480, 188] width 31 height 12
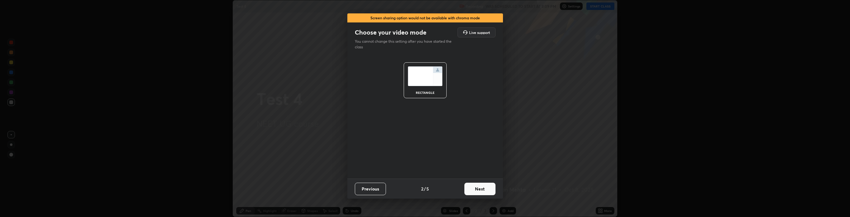
click at [479, 189] on button "Next" at bounding box center [480, 188] width 31 height 12
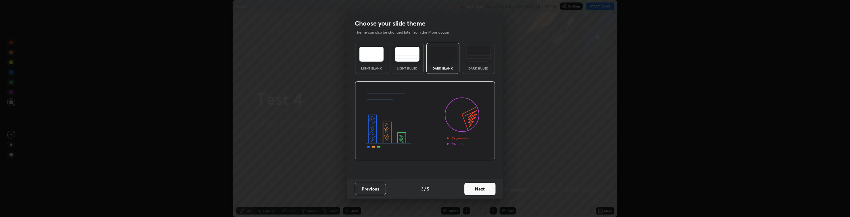
click at [479, 188] on button "Next" at bounding box center [480, 188] width 31 height 12
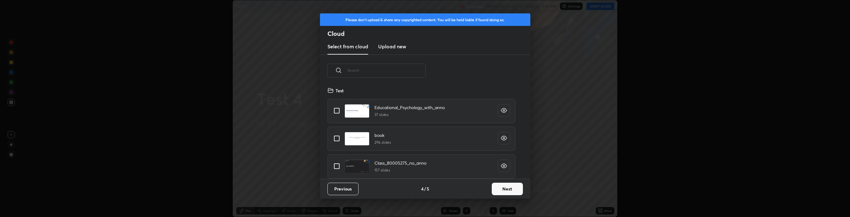
scroll to position [92, 200]
click at [334, 112] on input "grid" at bounding box center [336, 110] width 13 height 13
checkbox input "true"
click at [501, 191] on button "Next" at bounding box center [507, 188] width 31 height 12
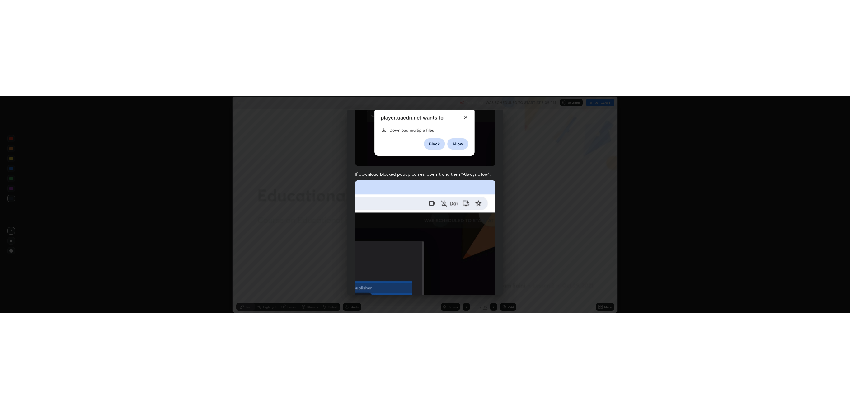
scroll to position [126, 0]
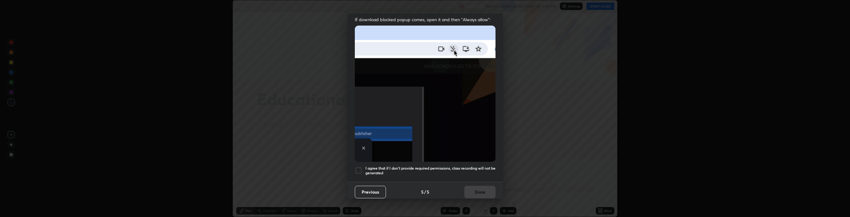
click at [360, 167] on div at bounding box center [358, 170] width 7 height 7
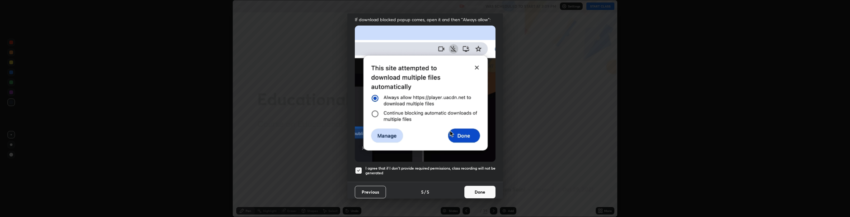
click at [474, 187] on button "Done" at bounding box center [480, 192] width 31 height 12
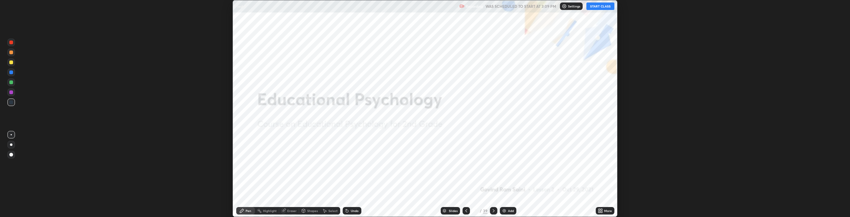
click at [596, 4] on button "START CLASS" at bounding box center [601, 5] width 28 height 7
click at [506, 211] on img at bounding box center [504, 210] width 5 height 5
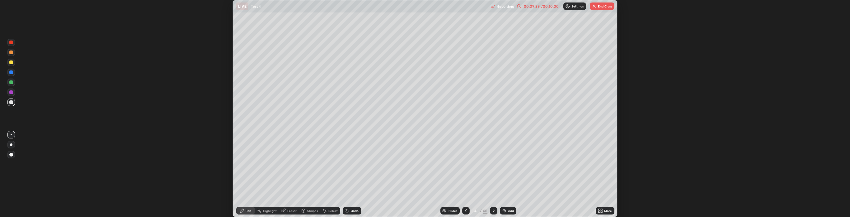
click at [508, 209] on div "Add" at bounding box center [511, 210] width 6 height 3
click at [510, 210] on div "Add" at bounding box center [511, 210] width 6 height 3
click at [604, 8] on button "End Class" at bounding box center [602, 5] width 25 height 7
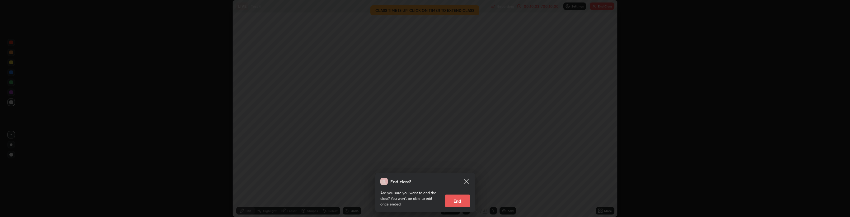
click at [463, 199] on button "End" at bounding box center [457, 200] width 25 height 12
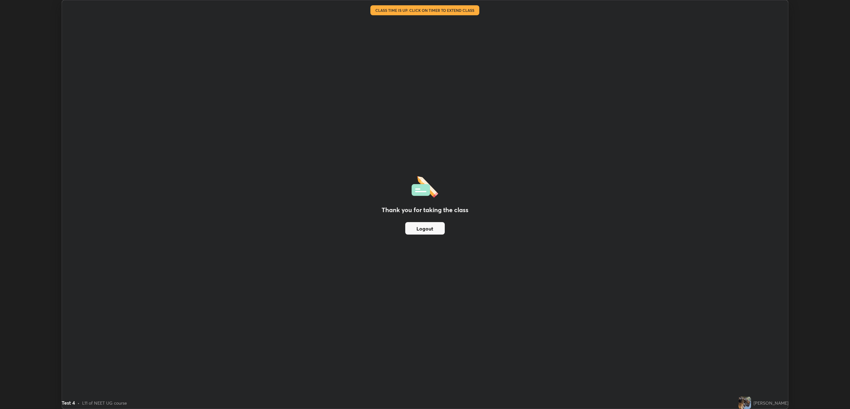
scroll to position [409, 850]
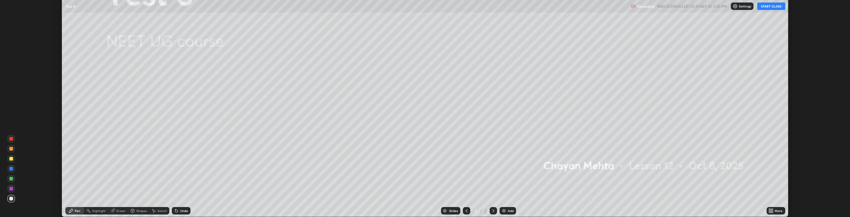
scroll to position [30921, 30287]
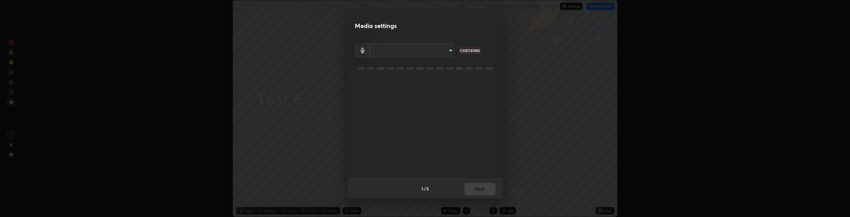
type input "default"
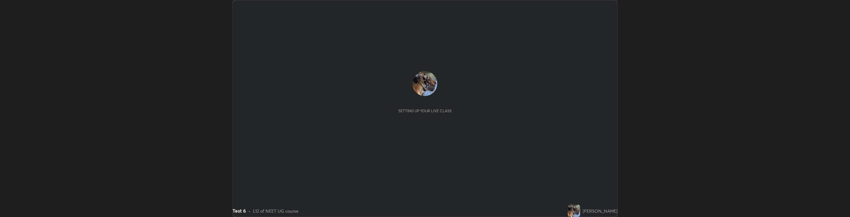
scroll to position [217, 850]
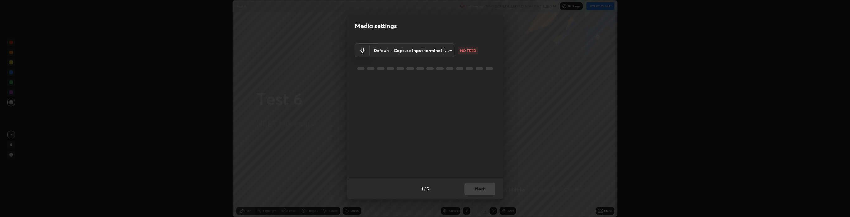
click at [433, 47] on body "Erase all Test 6 Recording WAS SCHEDULED TO START AT 3:25 PM Settings START CLA…" at bounding box center [425, 108] width 850 height 217
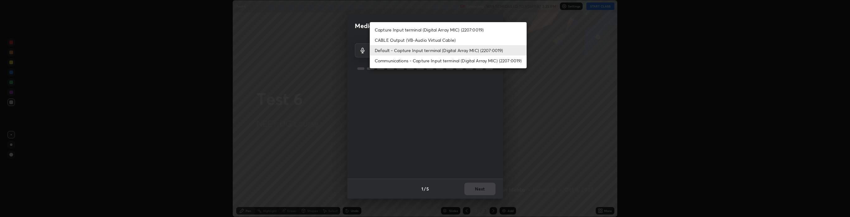
click at [431, 57] on li "Communications - Capture Input terminal (Digital Array MIC) (2207:0019)" at bounding box center [448, 60] width 157 height 10
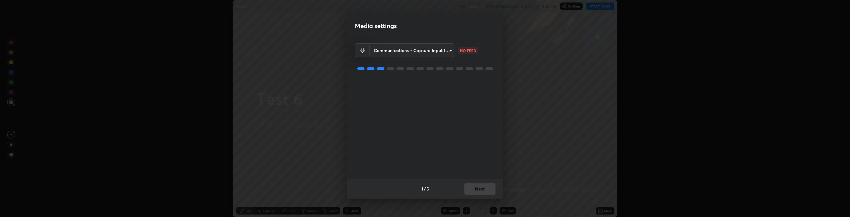
click at [422, 47] on body "Erase all Test 6 Recording WAS SCHEDULED TO START AT 3:25 PM Settings START CLA…" at bounding box center [425, 108] width 850 height 217
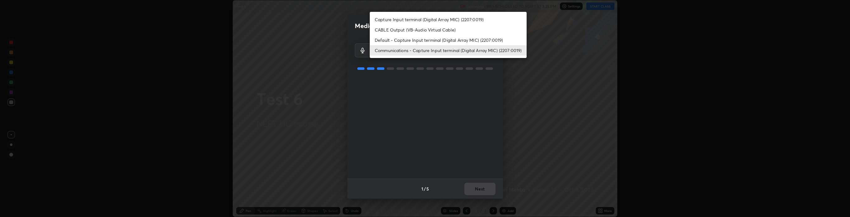
click at [420, 39] on li "Default - Capture Input terminal (Digital Array MIC) (2207:0019)" at bounding box center [448, 40] width 157 height 10
type input "default"
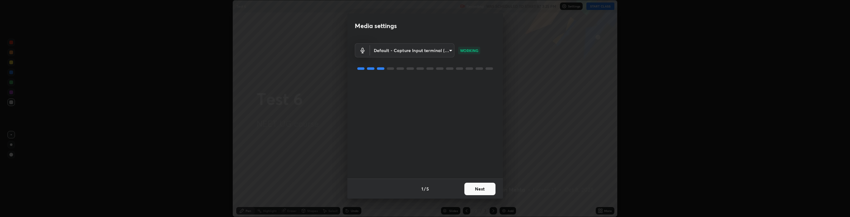
click at [479, 187] on button "Next" at bounding box center [480, 188] width 31 height 12
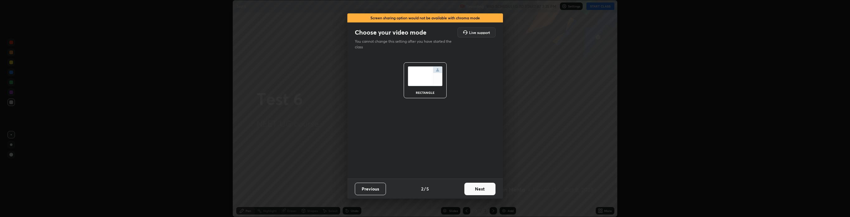
click at [479, 184] on button "Next" at bounding box center [480, 188] width 31 height 12
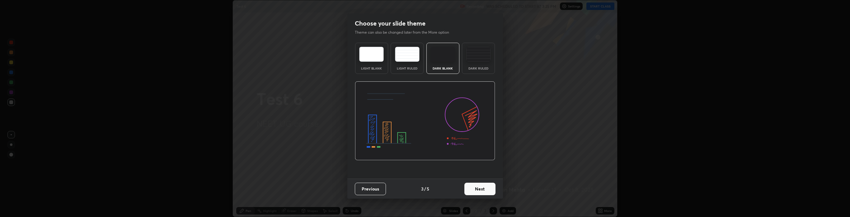
click at [482, 184] on button "Next" at bounding box center [480, 188] width 31 height 12
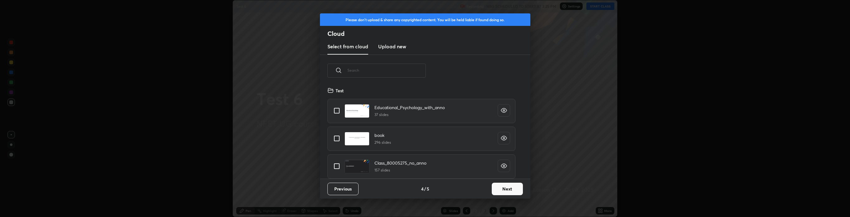
scroll to position [92, 200]
click at [338, 163] on input "grid" at bounding box center [336, 165] width 13 height 13
checkbox input "true"
click at [503, 188] on button "Next" at bounding box center [507, 188] width 31 height 12
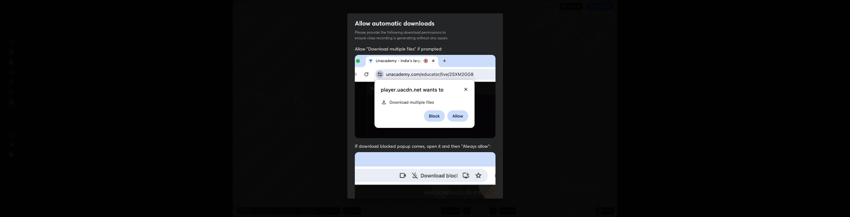
scroll to position [126, 0]
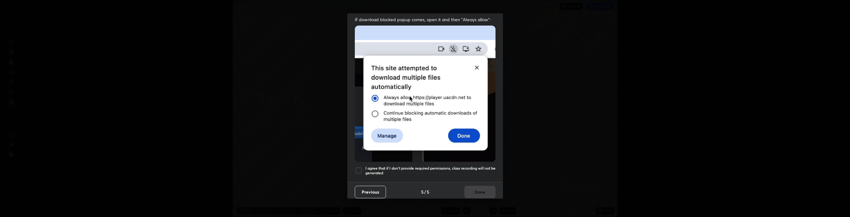
click at [362, 186] on button "Previous" at bounding box center [370, 192] width 31 height 12
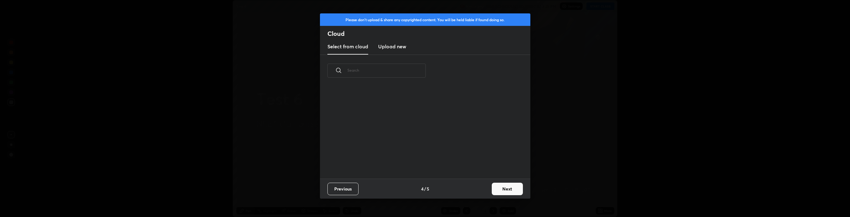
scroll to position [0, 0]
click at [360, 165] on div "​" at bounding box center [425, 117] width 210 height 124
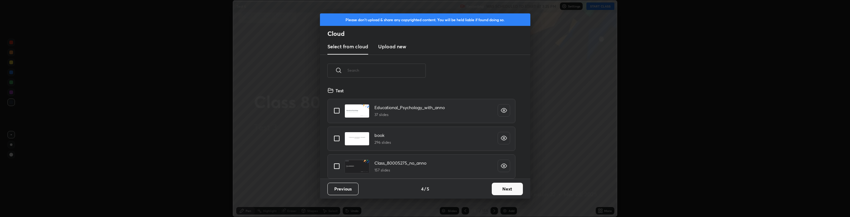
scroll to position [92, 200]
click at [339, 136] on input "grid" at bounding box center [336, 138] width 13 height 13
checkbox input "true"
click at [507, 187] on button "Next" at bounding box center [507, 188] width 31 height 12
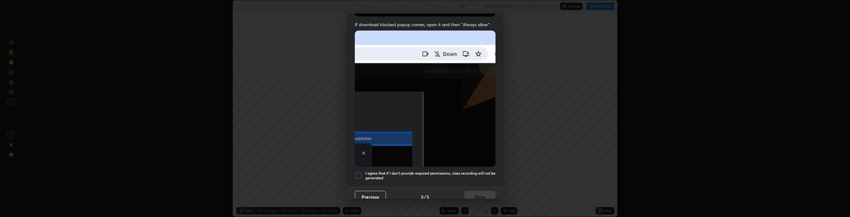
scroll to position [126, 0]
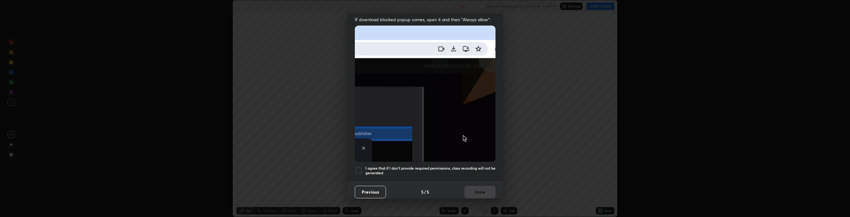
click at [359, 167] on div at bounding box center [358, 170] width 7 height 7
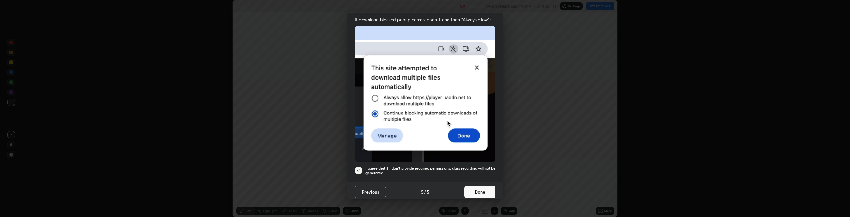
click at [479, 188] on button "Done" at bounding box center [480, 192] width 31 height 12
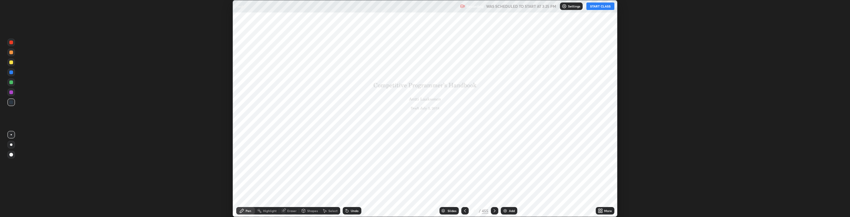
click at [510, 208] on div "Add" at bounding box center [509, 210] width 17 height 7
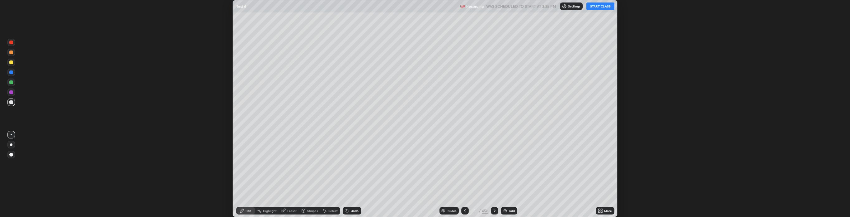
click at [606, 5] on button "START CLASS" at bounding box center [601, 5] width 28 height 7
click at [508, 213] on div "Add" at bounding box center [509, 210] width 17 height 7
click at [509, 207] on div "Add" at bounding box center [509, 210] width 17 height 7
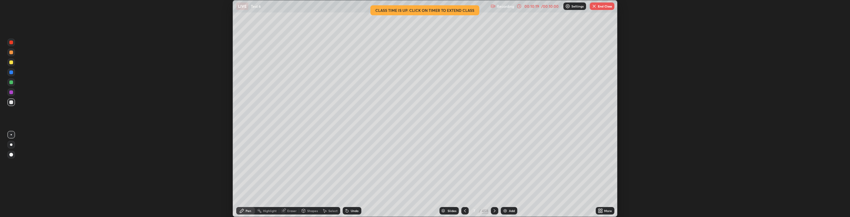
click at [605, 210] on div "More" at bounding box center [608, 210] width 8 height 3
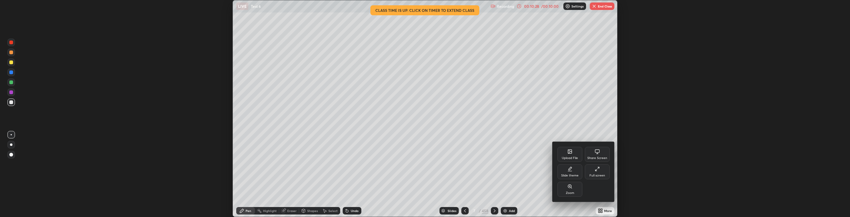
click at [575, 171] on div "Slide theme" at bounding box center [570, 171] width 25 height 15
click at [574, 187] on div "Dark Blank" at bounding box center [570, 189] width 25 height 15
click at [572, 172] on div "Light Blank" at bounding box center [570, 171] width 25 height 15
click at [599, 189] on div "Dark Ruled" at bounding box center [597, 189] width 25 height 15
click at [537, 179] on div at bounding box center [425, 108] width 850 height 217
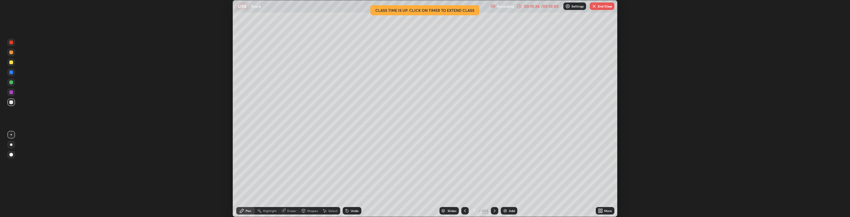
click at [511, 210] on div "Add" at bounding box center [512, 210] width 6 height 3
click at [607, 210] on div "More" at bounding box center [608, 210] width 8 height 3
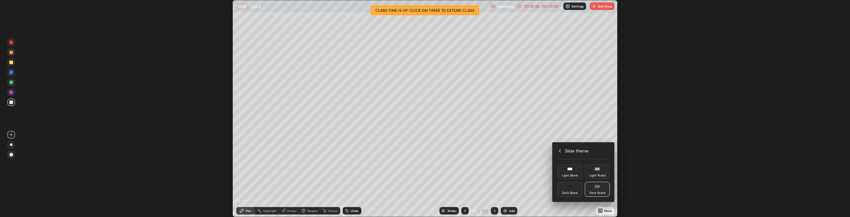
click at [598, 171] on div "Light Ruled" at bounding box center [597, 171] width 25 height 15
click at [507, 210] on div at bounding box center [425, 108] width 850 height 217
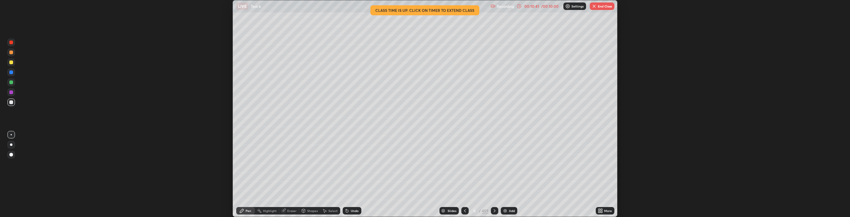
click at [602, 209] on icon at bounding box center [602, 210] width 2 height 2
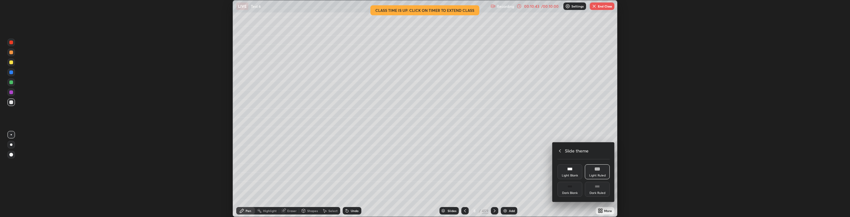
click at [569, 173] on div "Light Blank" at bounding box center [570, 171] width 25 height 15
click at [509, 211] on div at bounding box center [425, 108] width 850 height 217
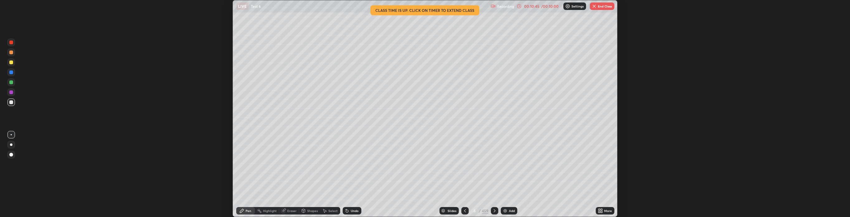
click at [512, 209] on div "Add" at bounding box center [512, 210] width 6 height 3
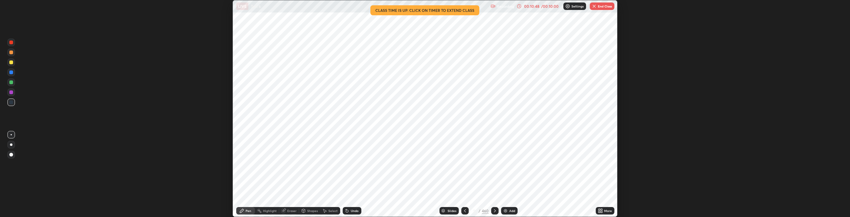
click at [605, 5] on button "End Class" at bounding box center [602, 5] width 25 height 7
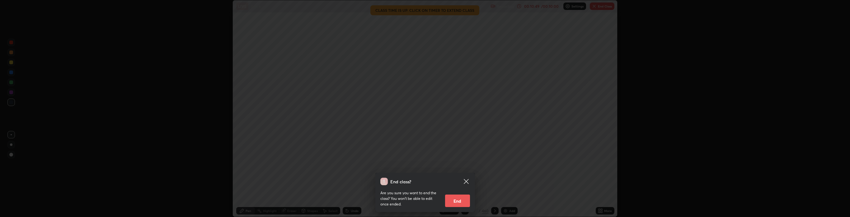
click at [457, 199] on button "End" at bounding box center [457, 200] width 25 height 12
